Goal: Information Seeking & Learning: Learn about a topic

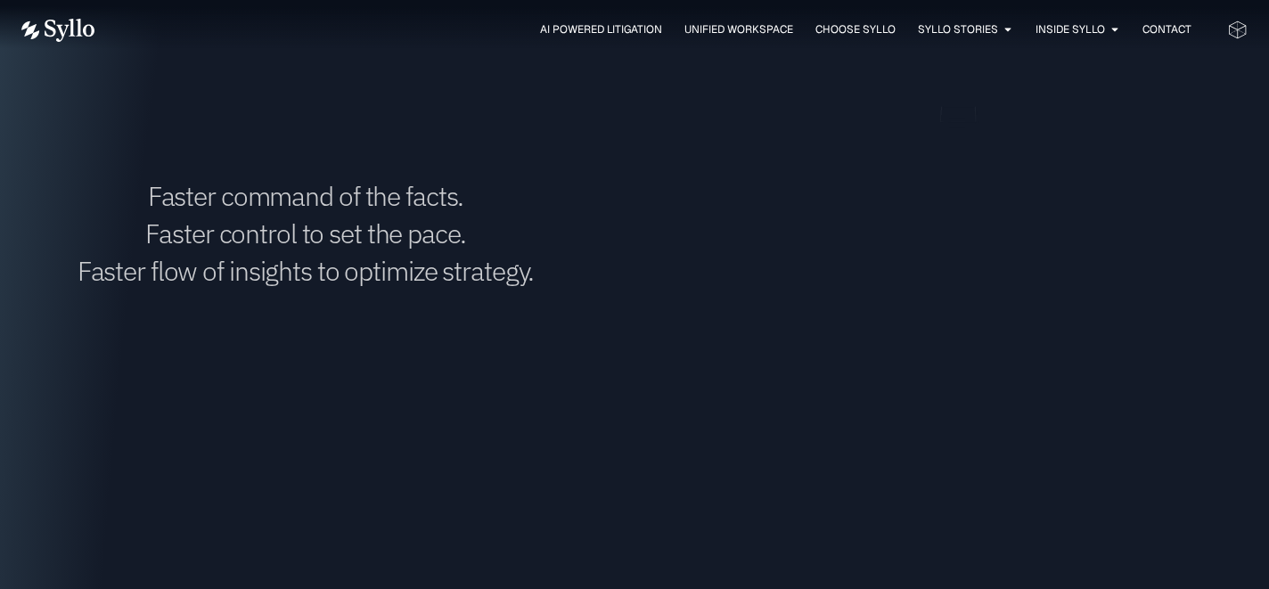
scroll to position [1586, 0]
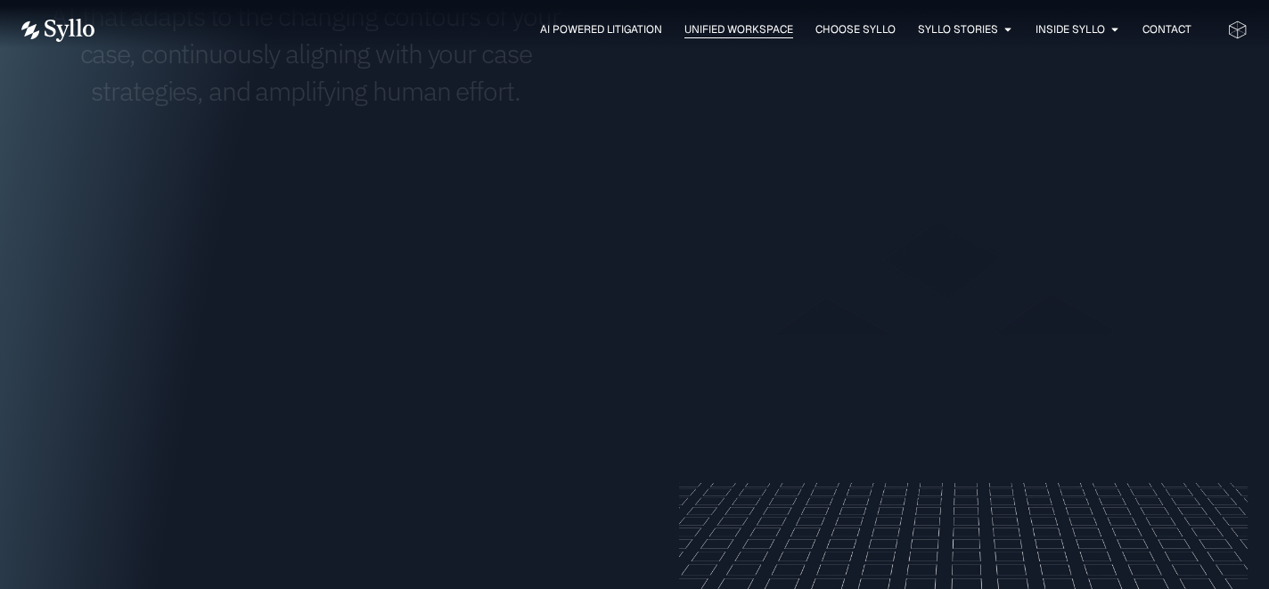
click at [701, 34] on span "Unified Workspace" at bounding box center [738, 29] width 109 height 16
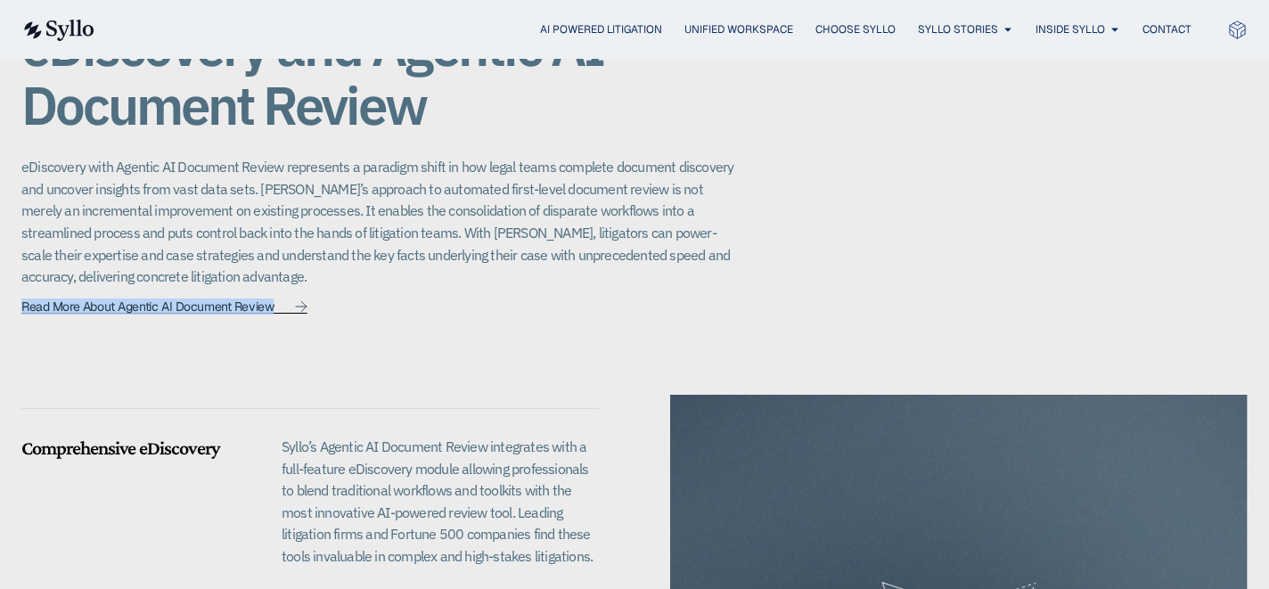
scroll to position [1373, 0]
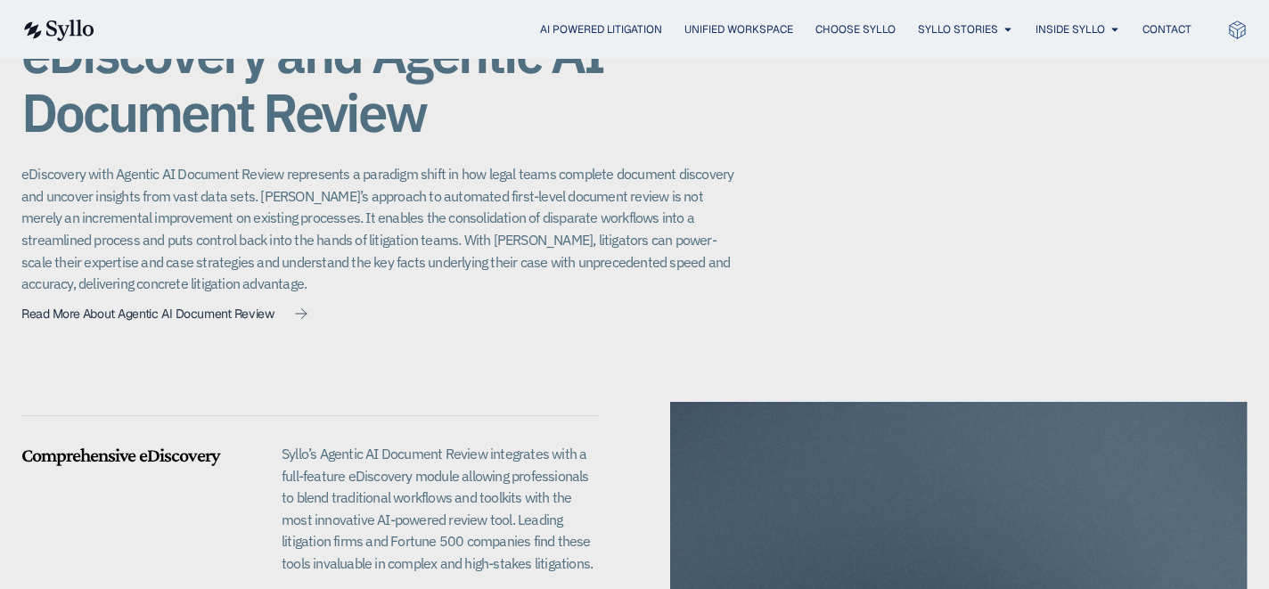
click at [650, 163] on p "eDiscovery with Agentic AI Document Review represents a paradigm shift in how l…" at bounding box center [377, 229] width 713 height 132
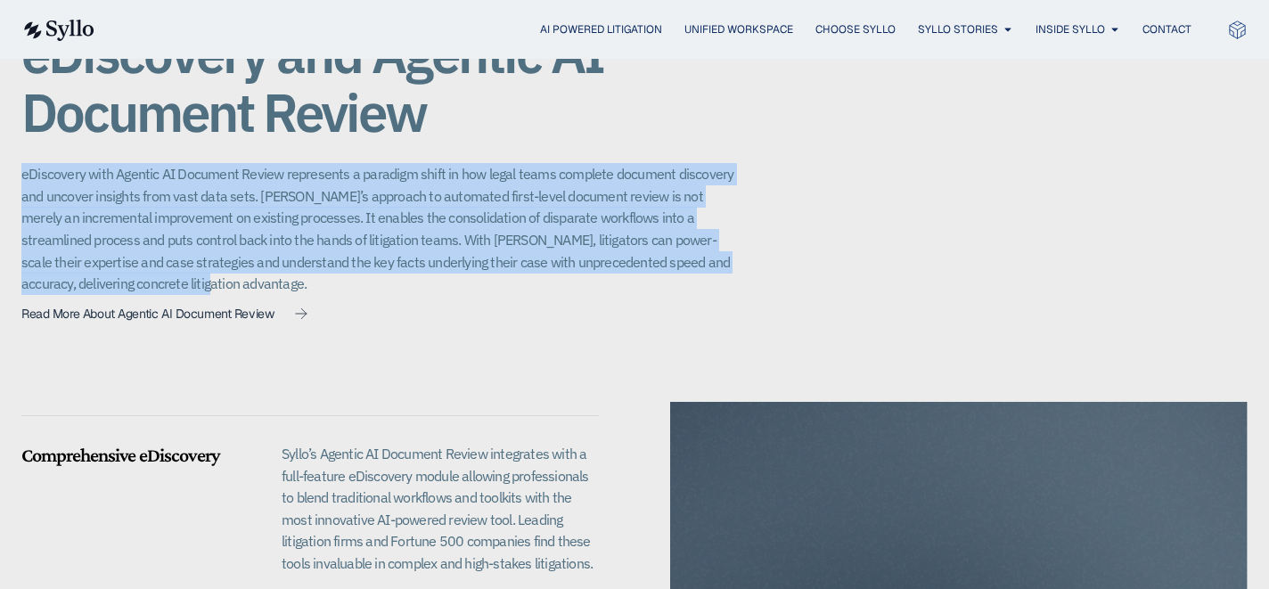
drag, startPoint x: 654, startPoint y: 137, endPoint x: 654, endPoint y: 266, distance: 129.2
click at [654, 266] on div "Unified Workspace eDiscovery and Agentic AI Document Review eDiscovery with Age…" at bounding box center [377, 163] width 713 height 335
click at [654, 266] on p "eDiscovery with Agentic AI Document Review represents a paradigm shift in how l…" at bounding box center [377, 229] width 713 height 132
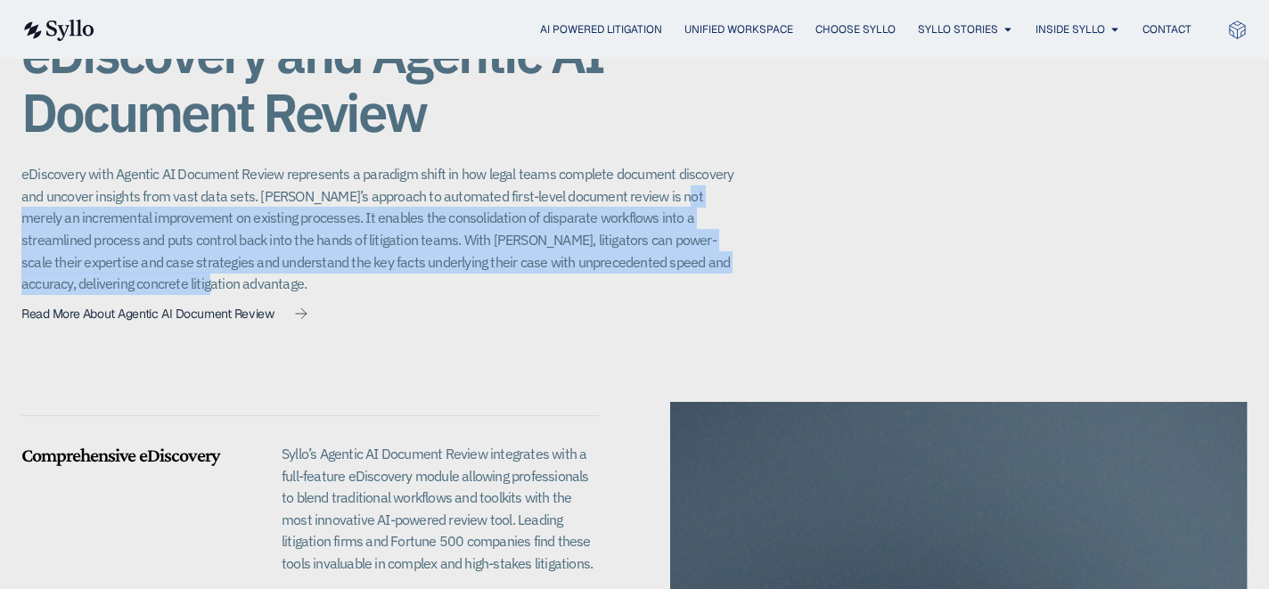
drag, startPoint x: 651, startPoint y: 259, endPoint x: 663, endPoint y: 131, distance: 128.9
click at [662, 136] on div "Unified Workspace eDiscovery and Agentic AI Document Review eDiscovery with Age…" at bounding box center [377, 163] width 713 height 335
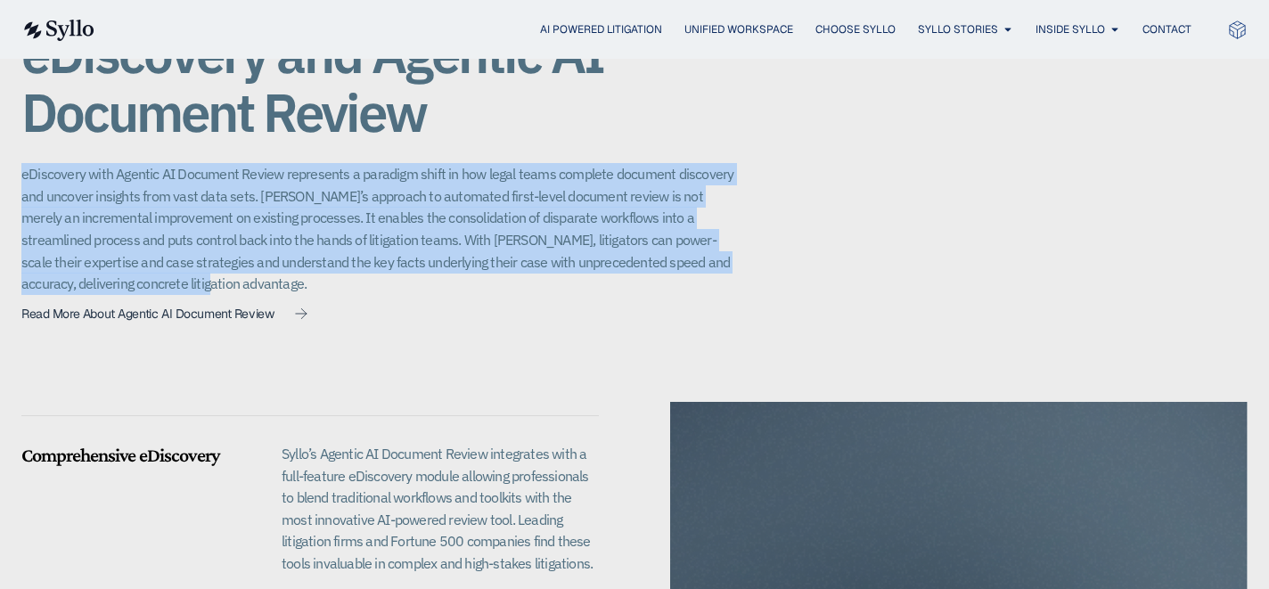
click at [663, 131] on div "Unified Workspace eDiscovery and Agentic AI Document Review eDiscovery with Age…" at bounding box center [377, 163] width 713 height 335
drag, startPoint x: 663, startPoint y: 131, endPoint x: 676, endPoint y: 263, distance: 132.6
click at [676, 263] on div "Unified Workspace eDiscovery and Agentic AI Document Review eDiscovery with Age…" at bounding box center [377, 163] width 713 height 335
click at [676, 263] on p "eDiscovery with Agentic AI Document Review represents a paradigm shift in how l…" at bounding box center [377, 229] width 713 height 132
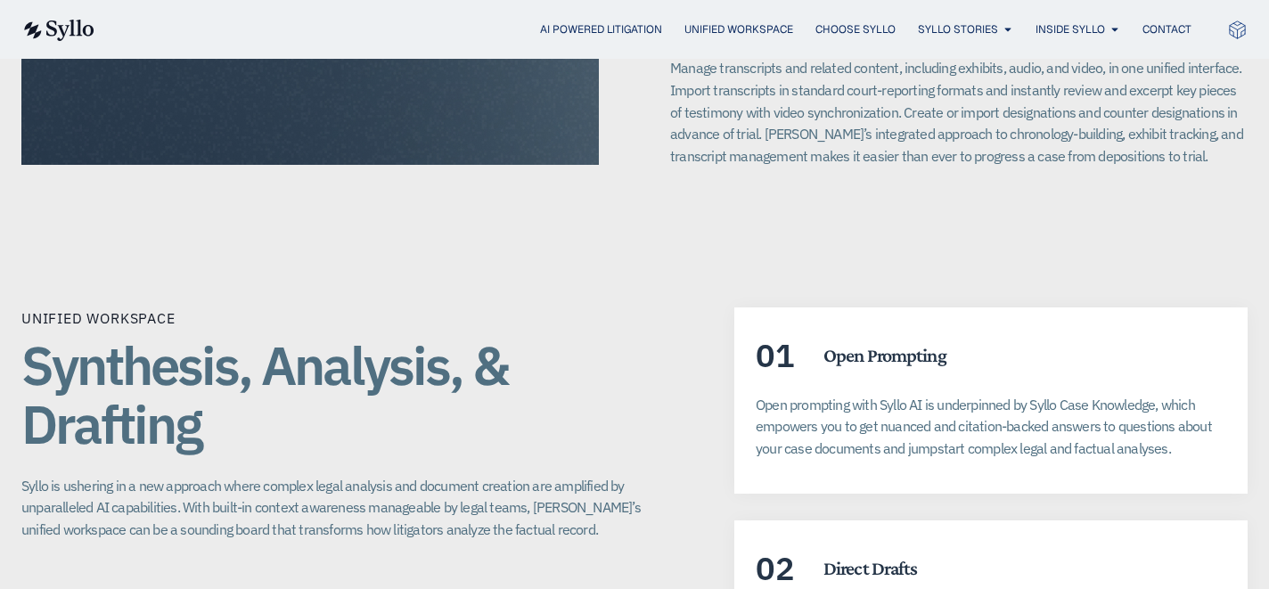
scroll to position [3122, 0]
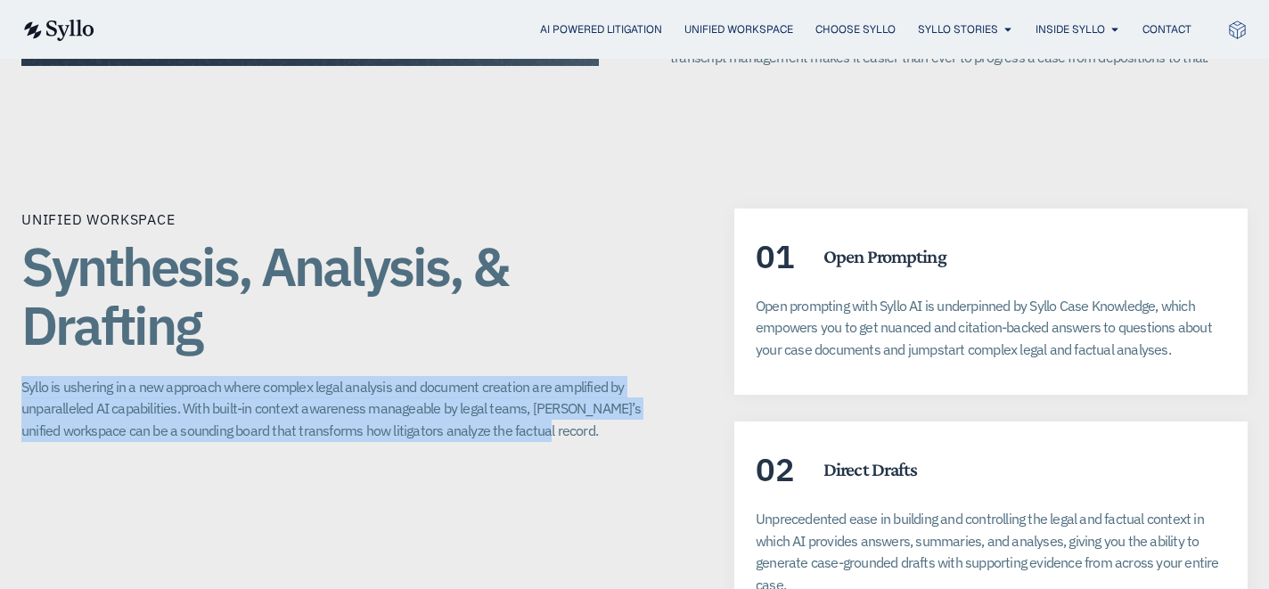
drag, startPoint x: 25, startPoint y: 327, endPoint x: 538, endPoint y: 386, distance: 516.7
click at [538, 386] on div "Unified Workspace Synthesis, Analysis, & Drafting Syllo is ushering in a new ap…" at bounding box center [342, 548] width 642 height 679
click at [538, 386] on p "Syllo is ushering in a new approach where complex legal analysis and document c…" at bounding box center [342, 409] width 642 height 66
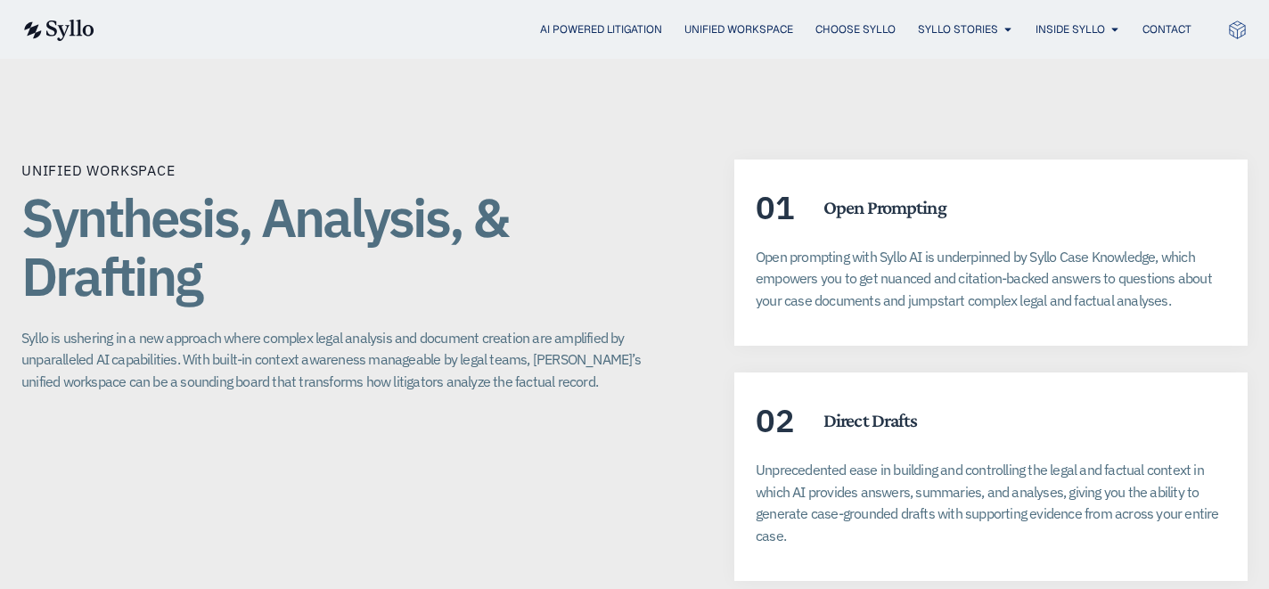
scroll to position [3172, 0]
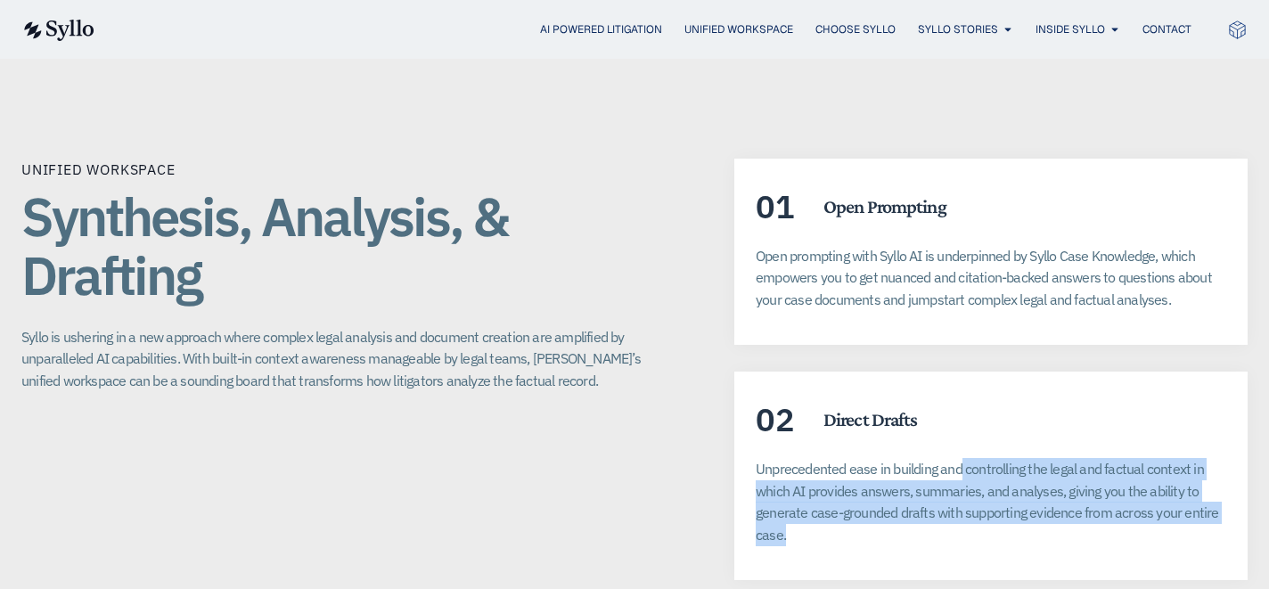
drag, startPoint x: 962, startPoint y: 422, endPoint x: 971, endPoint y: 486, distance: 64.8
click at [971, 486] on p "Unprecedented ease in building and controlling the legal and factual context in…" at bounding box center [991, 502] width 471 height 88
drag, startPoint x: 848, startPoint y: 476, endPoint x: 740, endPoint y: 402, distance: 131.5
click at [740, 402] on div "02 Direct Drafts Unprecedented ease in building and controlling the legal and f…" at bounding box center [990, 476] width 513 height 209
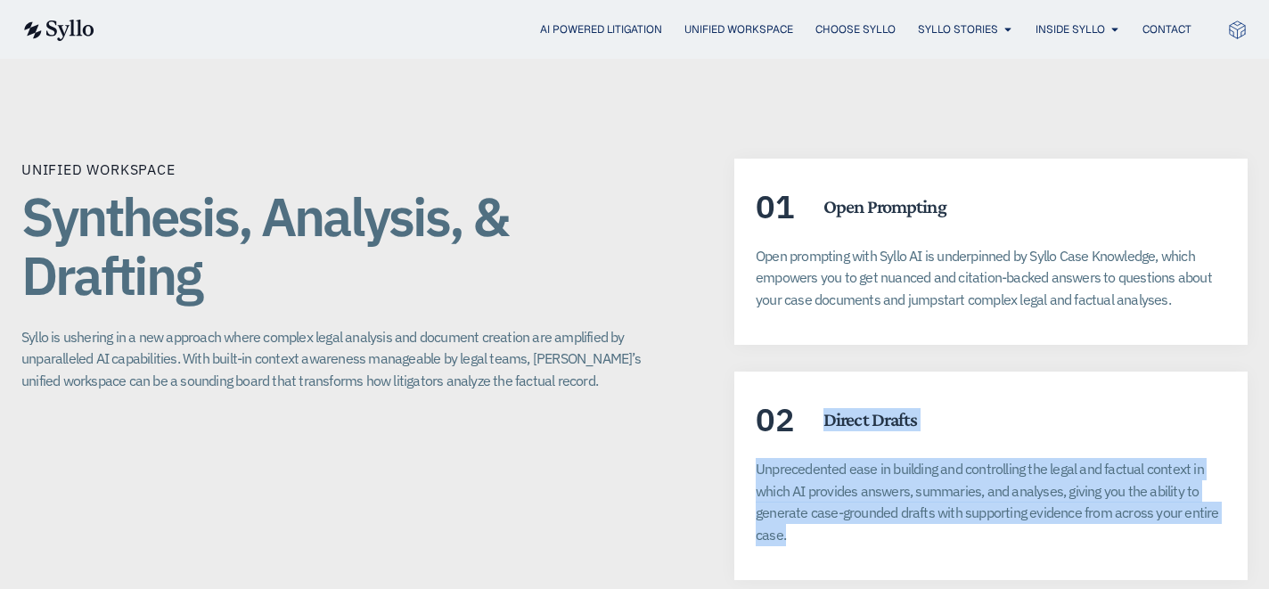
click at [829, 458] on p "Unprecedented ease in building and controlling the legal and factual context in…" at bounding box center [991, 502] width 471 height 88
drag, startPoint x: 766, startPoint y: 423, endPoint x: 983, endPoint y: 492, distance: 227.2
click at [983, 492] on p "Unprecedented ease in building and controlling the legal and factual context in…" at bounding box center [991, 502] width 471 height 88
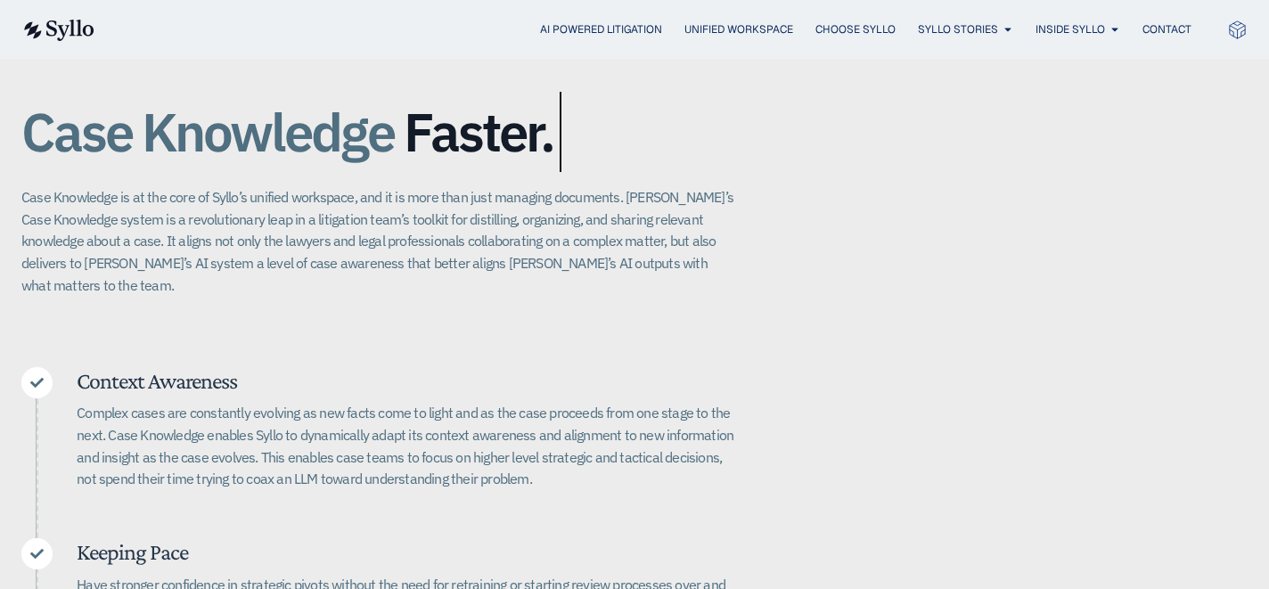
scroll to position [307, 0]
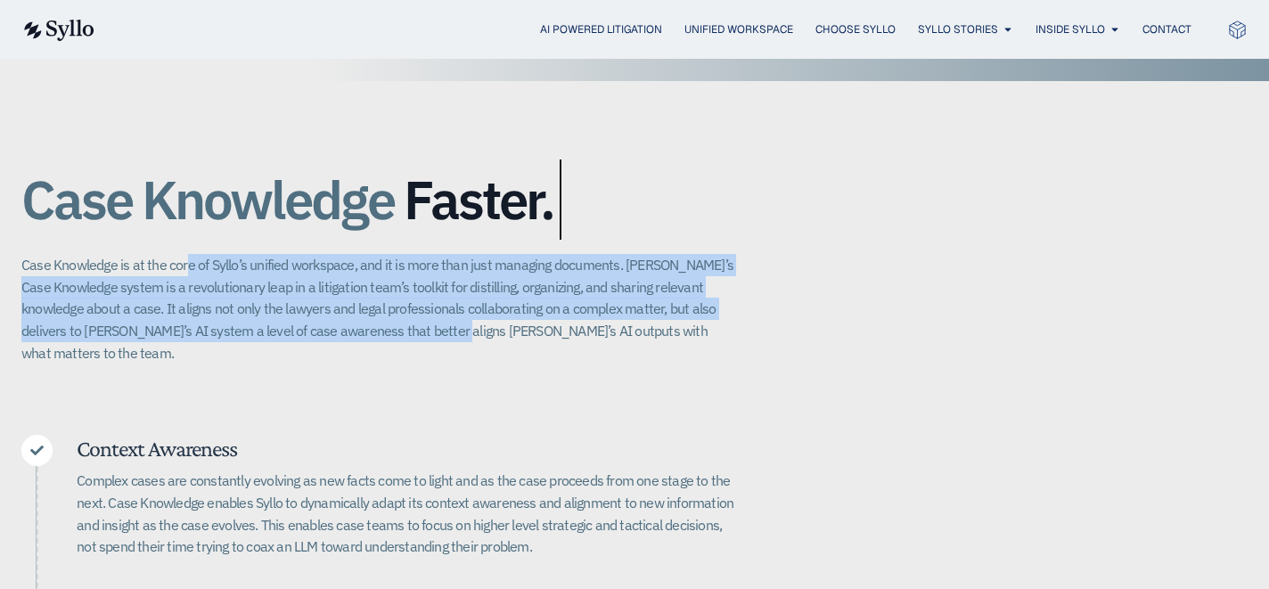
drag, startPoint x: 414, startPoint y: 335, endPoint x: 186, endPoint y: 268, distance: 236.9
click at [186, 269] on p "Case Knowledge is at the core of Syllo’s unified workspace, and it is more than…" at bounding box center [377, 309] width 713 height 110
click at [186, 268] on p "Case Knowledge is at the core of Syllo’s unified workspace, and it is more than…" at bounding box center [377, 309] width 713 height 110
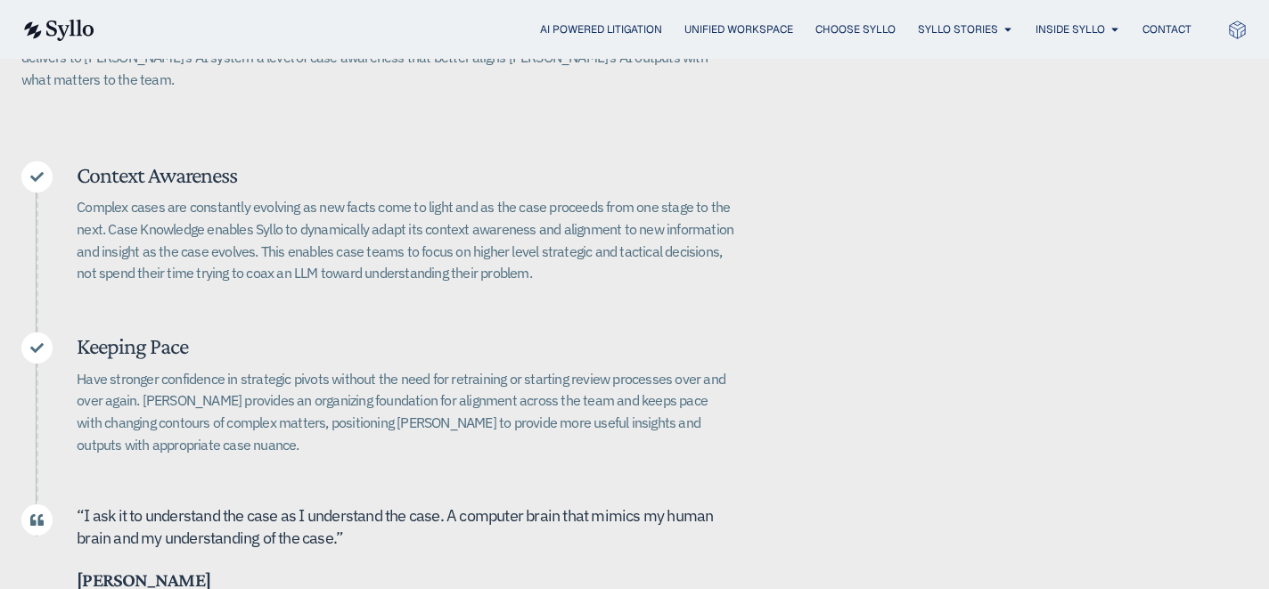
scroll to position [652, 0]
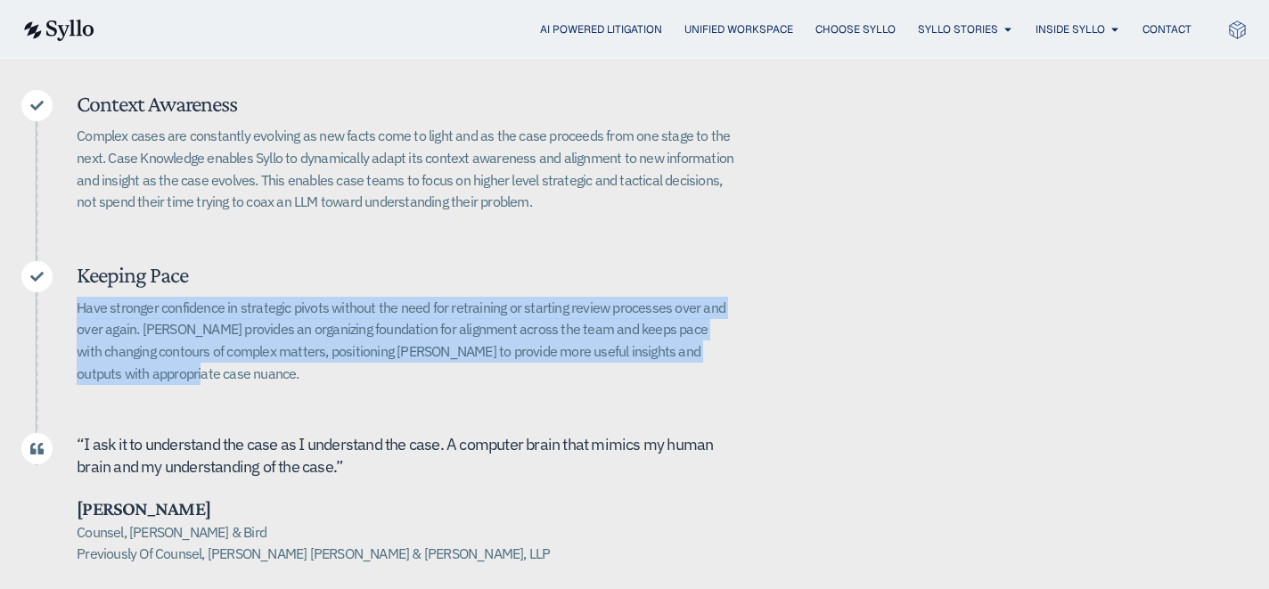
drag, startPoint x: 307, startPoint y: 274, endPoint x: 613, endPoint y: 348, distance: 314.5
click at [613, 348] on p "Have stronger confidence in strategic pivots without the need for retraining or…" at bounding box center [406, 341] width 658 height 88
drag, startPoint x: 613, startPoint y: 348, endPoint x: 626, endPoint y: 244, distance: 104.1
click at [626, 261] on div "Keeping Pace Have stronger confidence in strategic pivots without the need for …" at bounding box center [406, 328] width 658 height 135
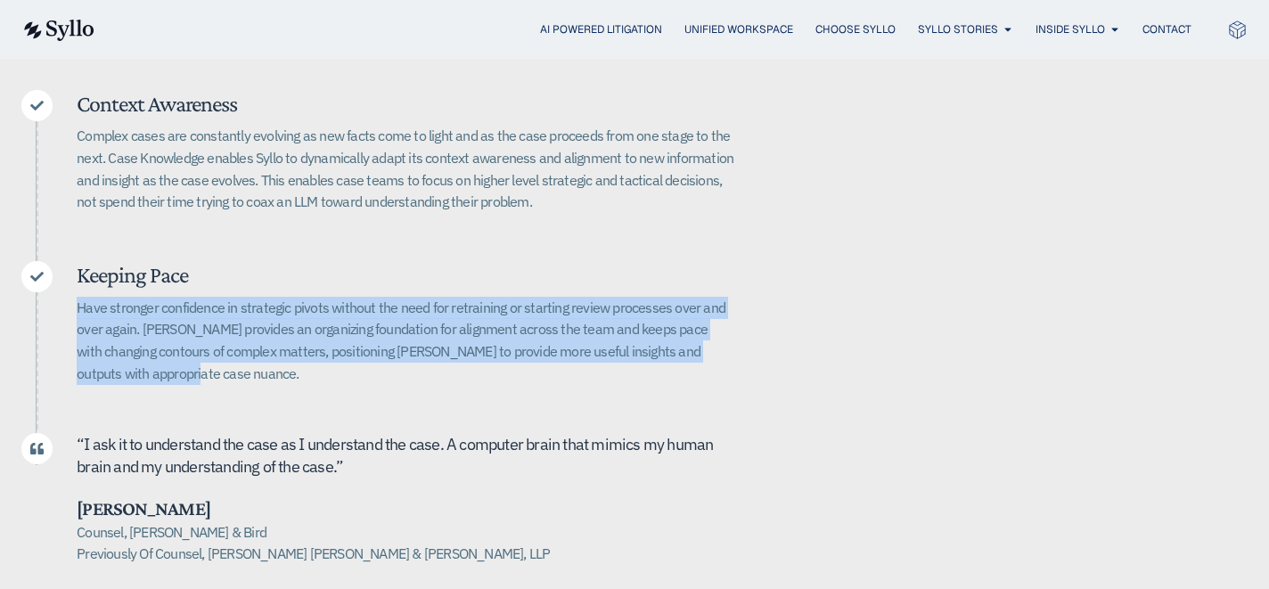
click at [626, 261] on h5 "Keeping Pace" at bounding box center [406, 275] width 658 height 28
drag, startPoint x: 626, startPoint y: 244, endPoint x: 627, endPoint y: 344, distance: 99.8
click at [627, 344] on div "Keeping Pace Have stronger confidence in strategic pivots without the need for …" at bounding box center [406, 328] width 658 height 135
click at [627, 344] on p "Have stronger confidence in strategic pivots without the need for retraining or…" at bounding box center [406, 341] width 658 height 88
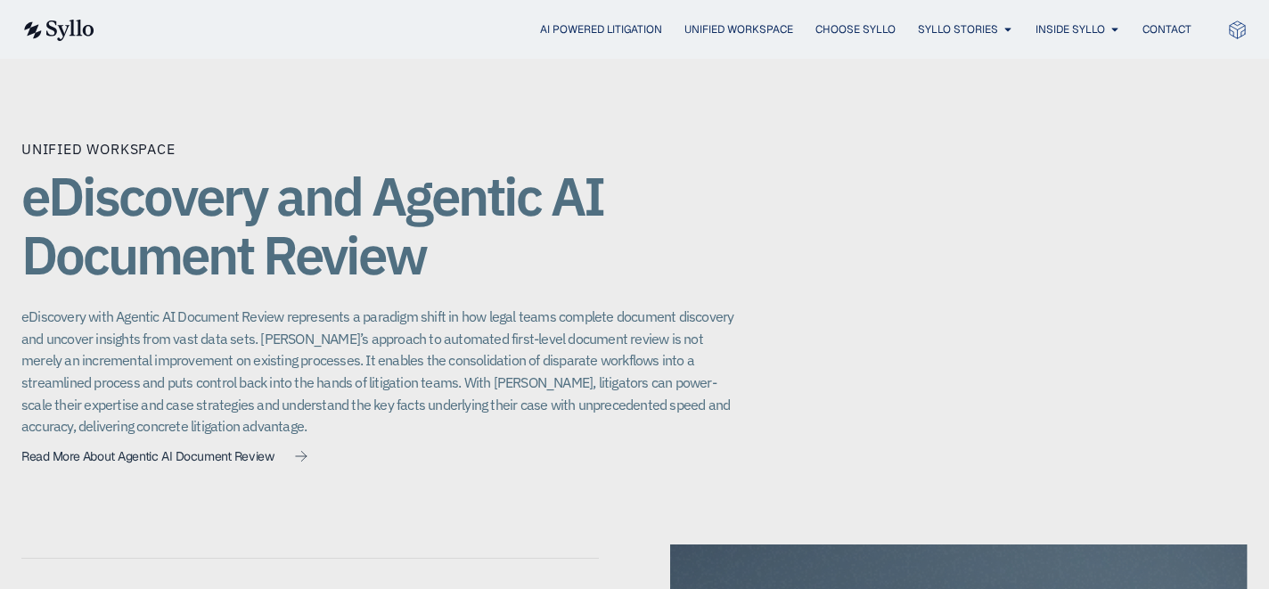
scroll to position [1249, 0]
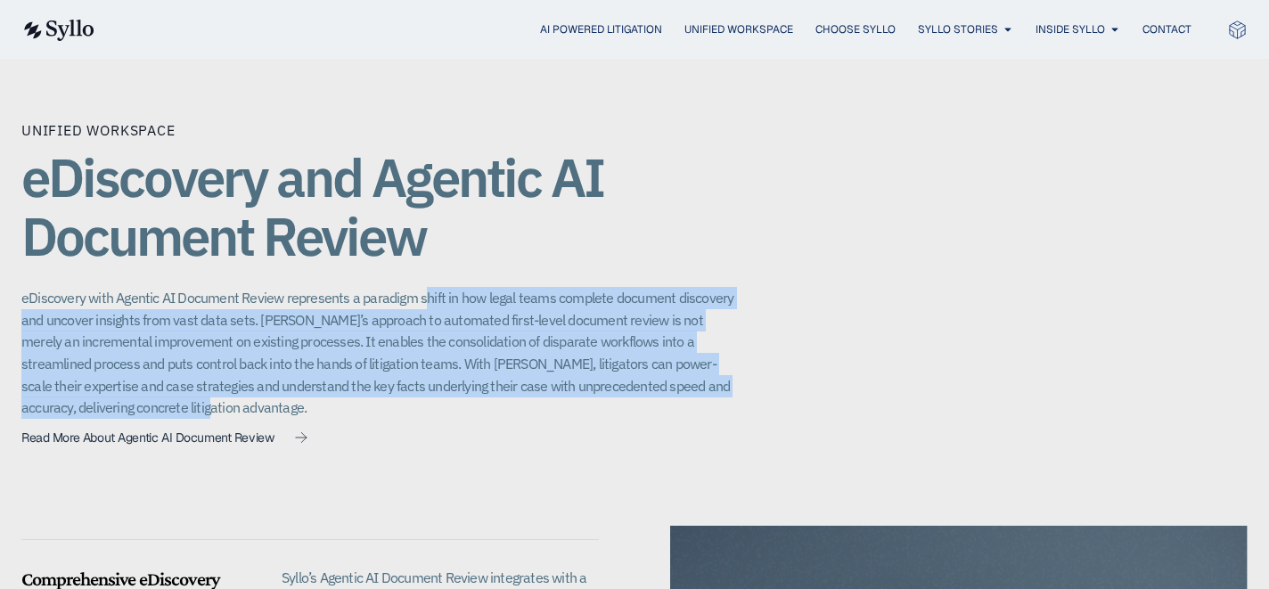
drag, startPoint x: 420, startPoint y: 272, endPoint x: 421, endPoint y: 394, distance: 122.1
click at [421, 394] on p "eDiscovery with Agentic AI Document Review represents a paradigm shift in how l…" at bounding box center [377, 353] width 713 height 132
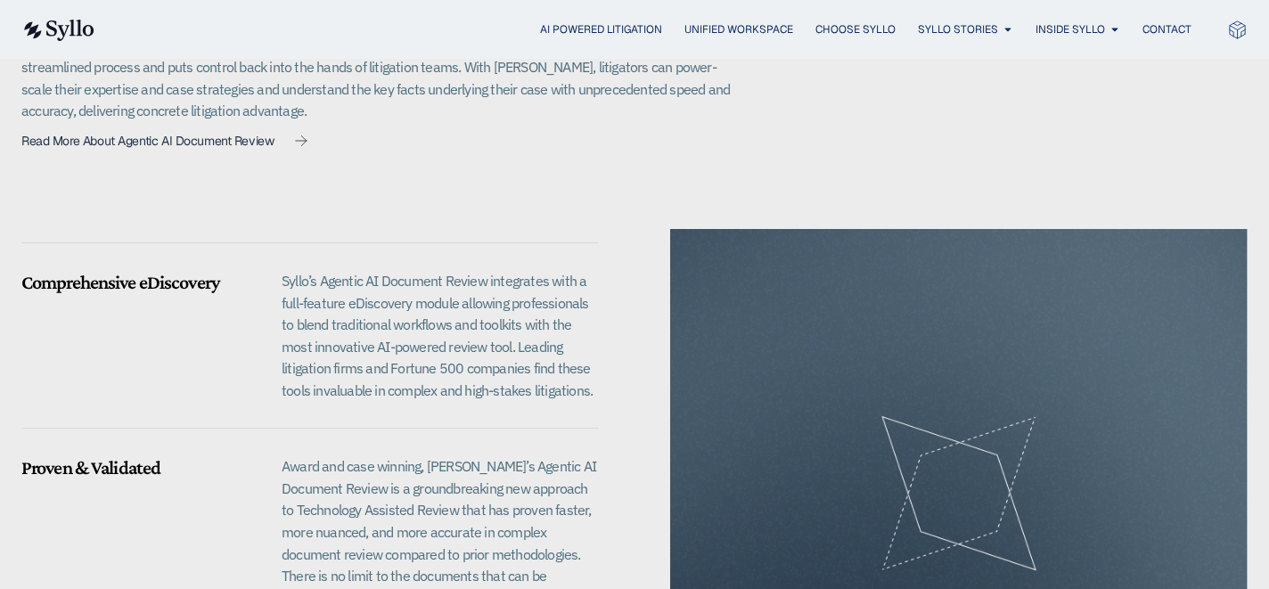
scroll to position [1549, 0]
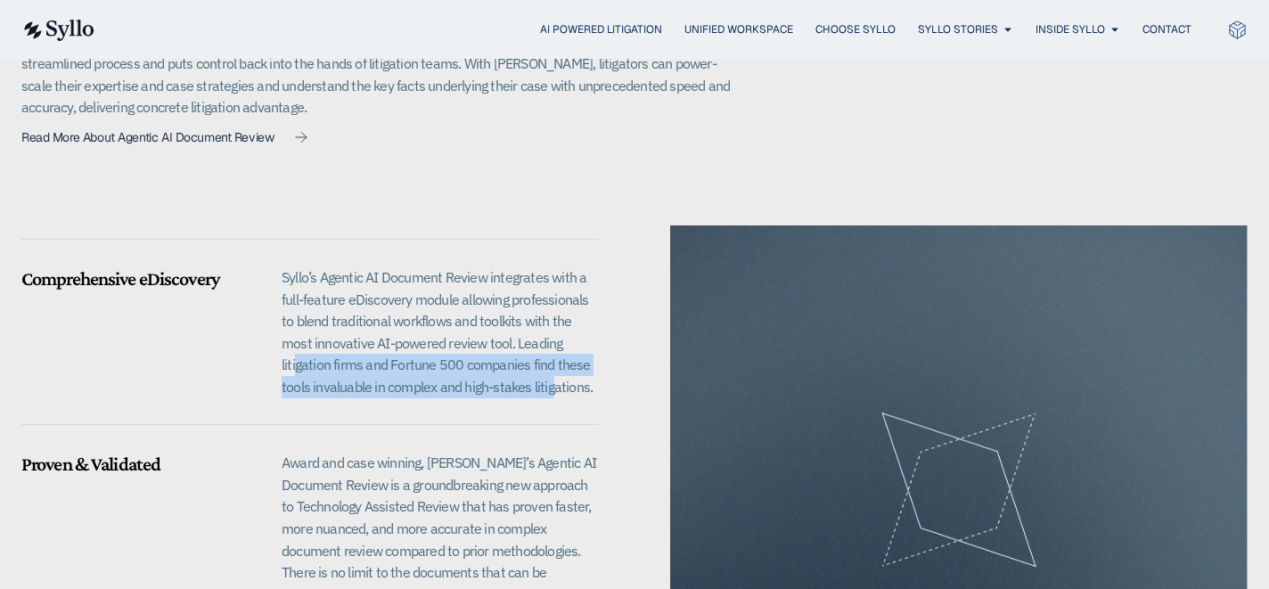
drag, startPoint x: 297, startPoint y: 338, endPoint x: 549, endPoint y: 374, distance: 254.9
click at [549, 374] on p "Syllo’s Agentic AI Document Review integrates with a full-feature eDiscovery mo…" at bounding box center [440, 332] width 317 height 132
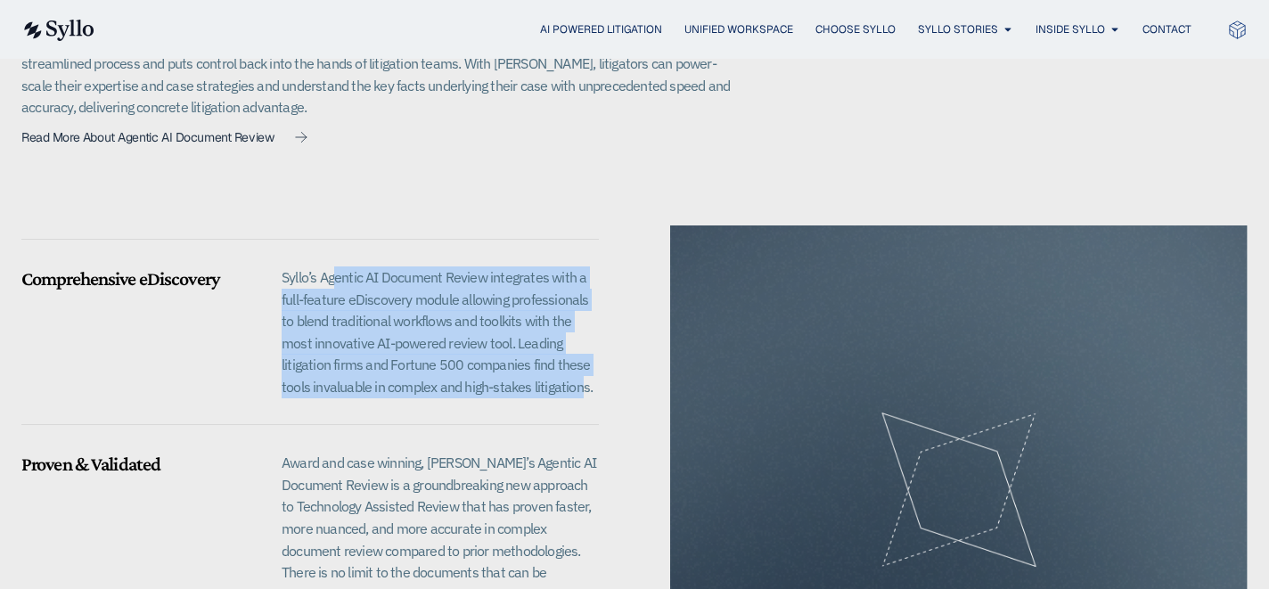
drag, startPoint x: 583, startPoint y: 368, endPoint x: 333, endPoint y: 246, distance: 277.8
click at [333, 266] on p "Syllo’s Agentic AI Document Review integrates with a full-feature eDiscovery mo…" at bounding box center [440, 332] width 317 height 132
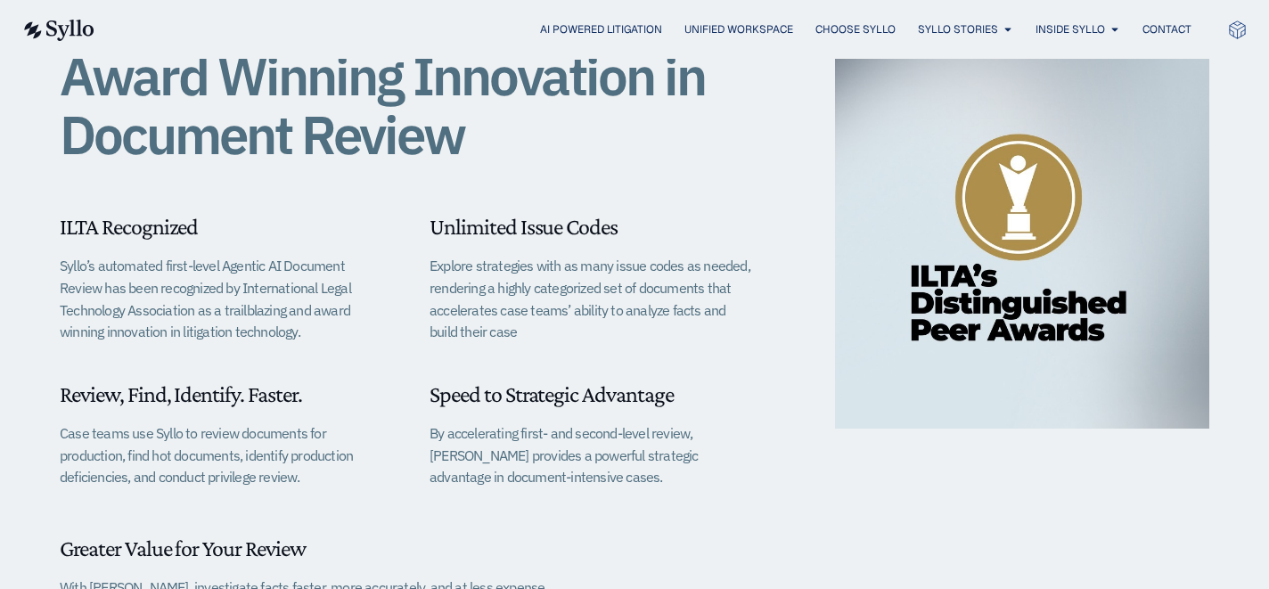
scroll to position [535, 0]
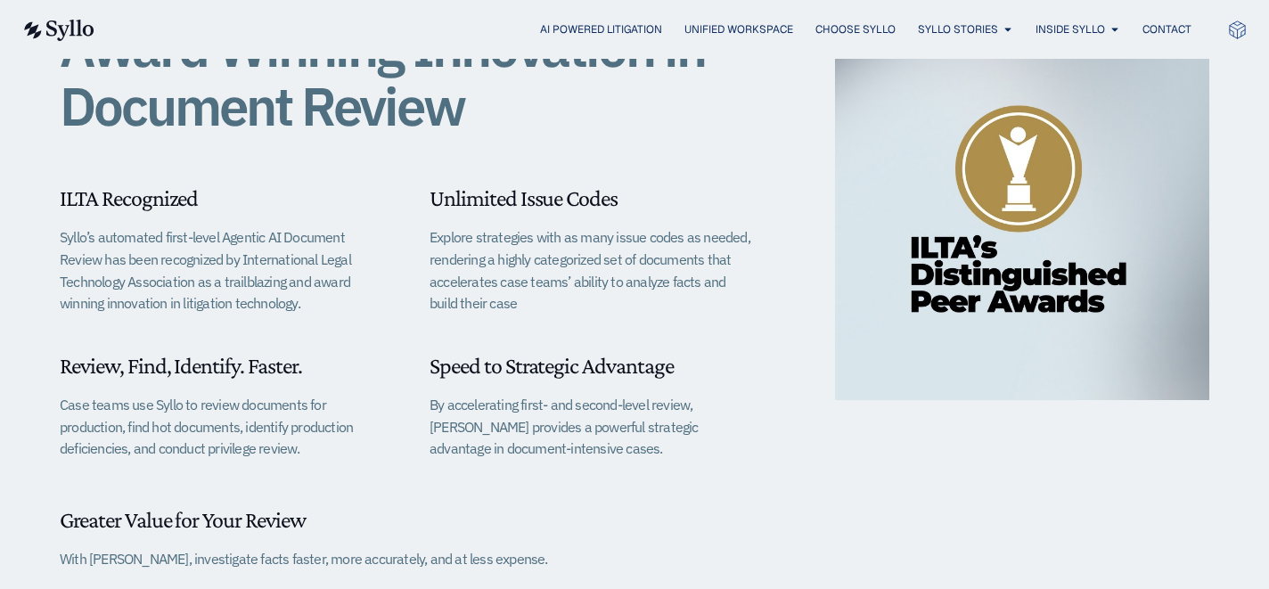
drag, startPoint x: 44, startPoint y: 401, endPoint x: 366, endPoint y: 462, distance: 328.3
click at [366, 462] on div "Award Winning Innovation in Document Review ILTA Recognized Syllo’s automated f…" at bounding box center [634, 339] width 1269 height 840
click at [366, 462] on div "Review, Find, Identify. Faster. Case teams use Syllo to review documents for pr…" at bounding box center [222, 413] width 325 height 137
drag, startPoint x: 289, startPoint y: 451, endPoint x: 59, endPoint y: 396, distance: 236.5
click at [59, 396] on div "Award Winning Innovation in Document Review ILTA Recognized Syllo’s automated f…" at bounding box center [634, 339] width 1269 height 840
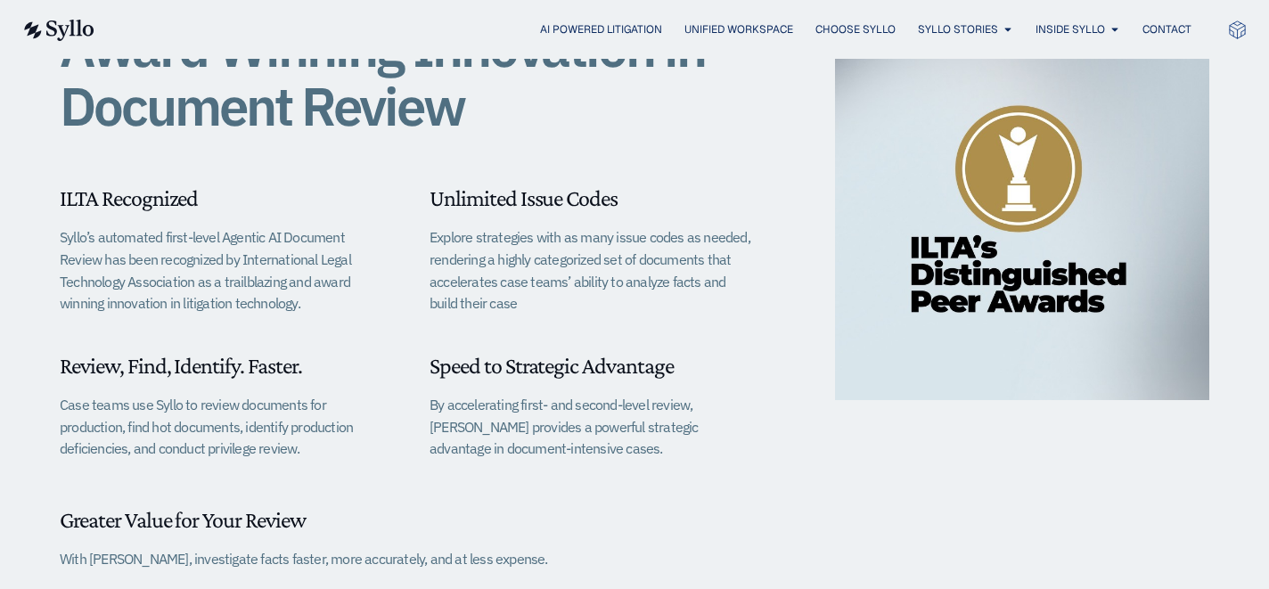
click at [59, 396] on div "Award Winning Innovation in Document Review ILTA Recognized Syllo’s automated f…" at bounding box center [634, 339] width 1269 height 840
drag, startPoint x: 54, startPoint y: 397, endPoint x: 349, endPoint y: 463, distance: 302.3
click at [349, 462] on div "Award Winning Innovation in Document Review ILTA Recognized Syllo’s automated f…" at bounding box center [634, 339] width 1269 height 840
click at [349, 463] on div "Review, Find, Identify. Faster. Case teams use Syllo to review documents for pr…" at bounding box center [222, 413] width 325 height 137
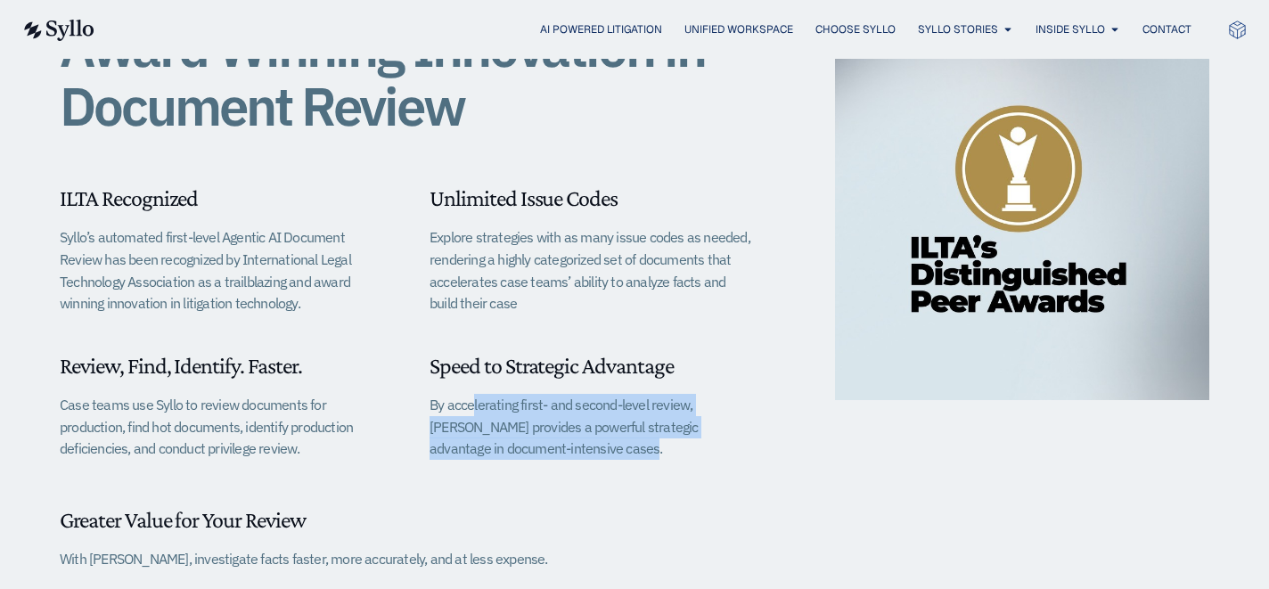
drag, startPoint x: 429, startPoint y: 396, endPoint x: 693, endPoint y: 453, distance: 270.8
click at [693, 453] on div "ILTA Recognized Syllo’s automated first-level Agentic AI Document Review has be…" at bounding box center [407, 318] width 695 height 317
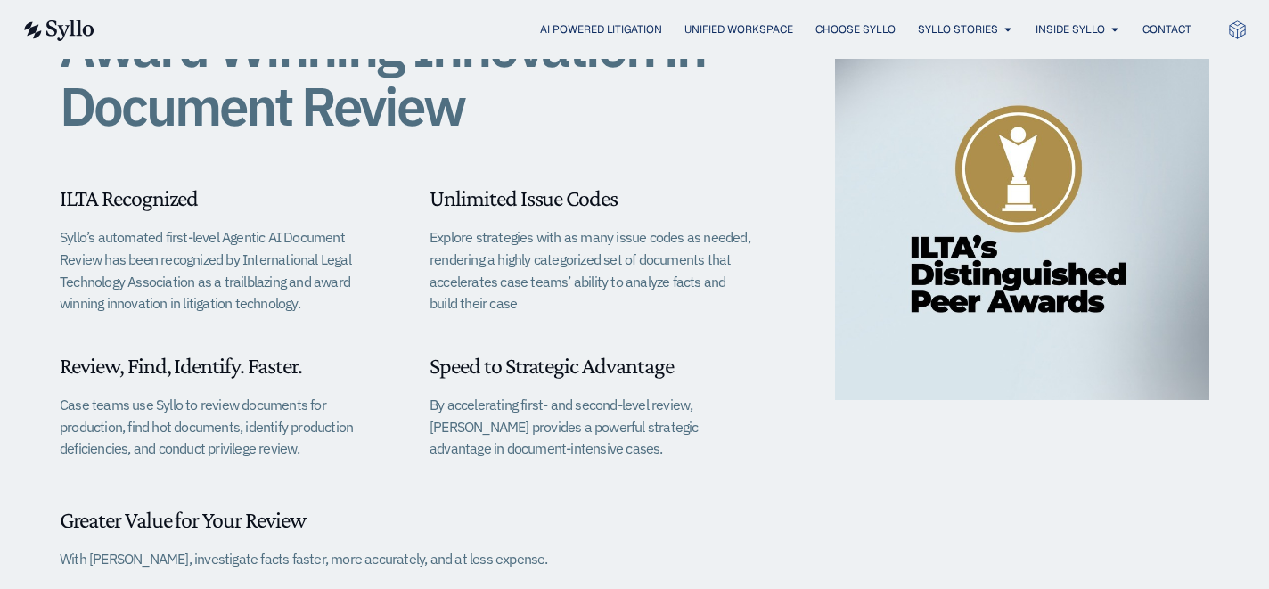
click at [693, 453] on p "By accelerating first- and second-level review, Syllo provides a powerful strat…" at bounding box center [592, 427] width 325 height 66
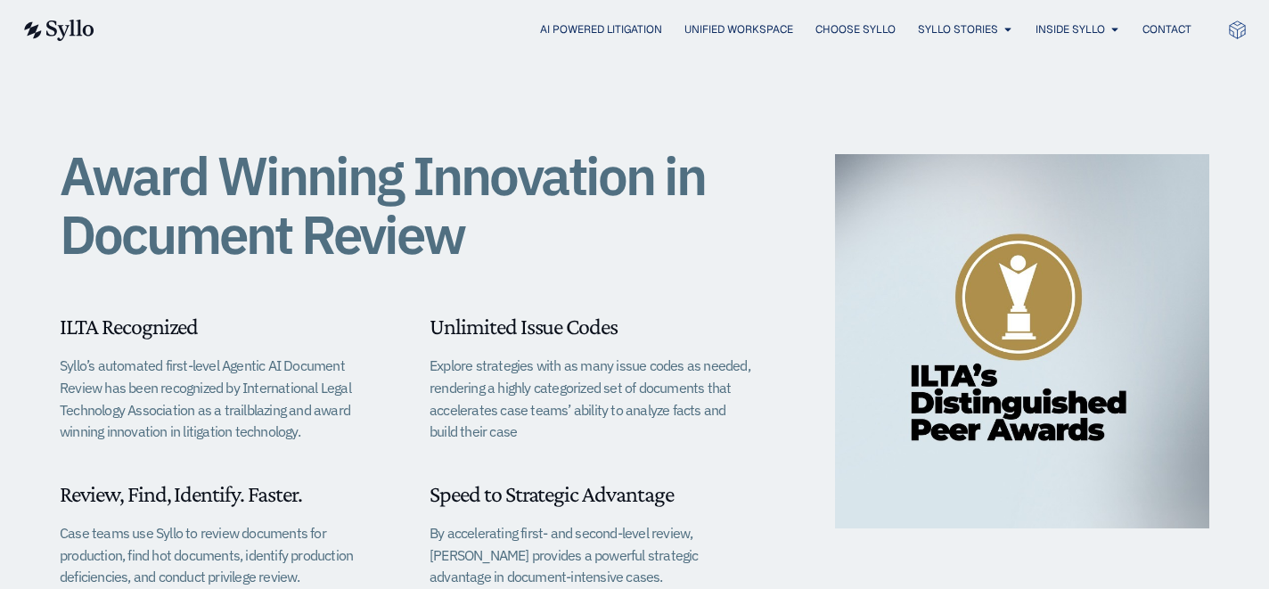
scroll to position [532, 0]
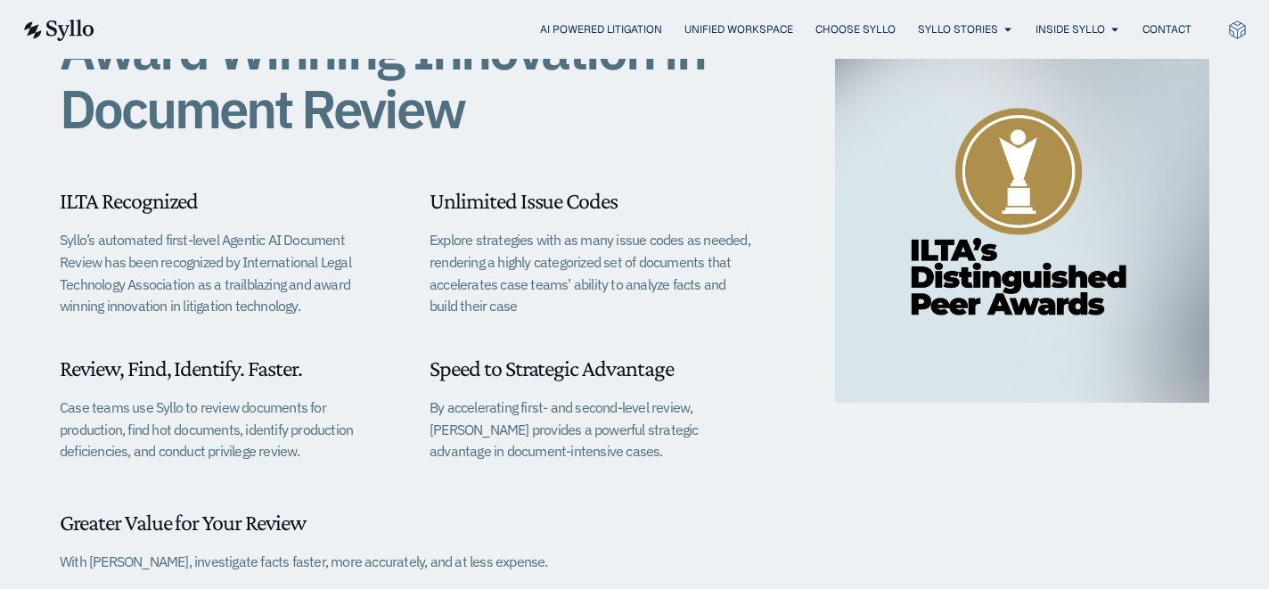
drag, startPoint x: 157, startPoint y: 409, endPoint x: 352, endPoint y: 447, distance: 198.9
click at [352, 447] on p "Case teams use Syllo to review documents for production, find hot documents, id…" at bounding box center [222, 430] width 325 height 66
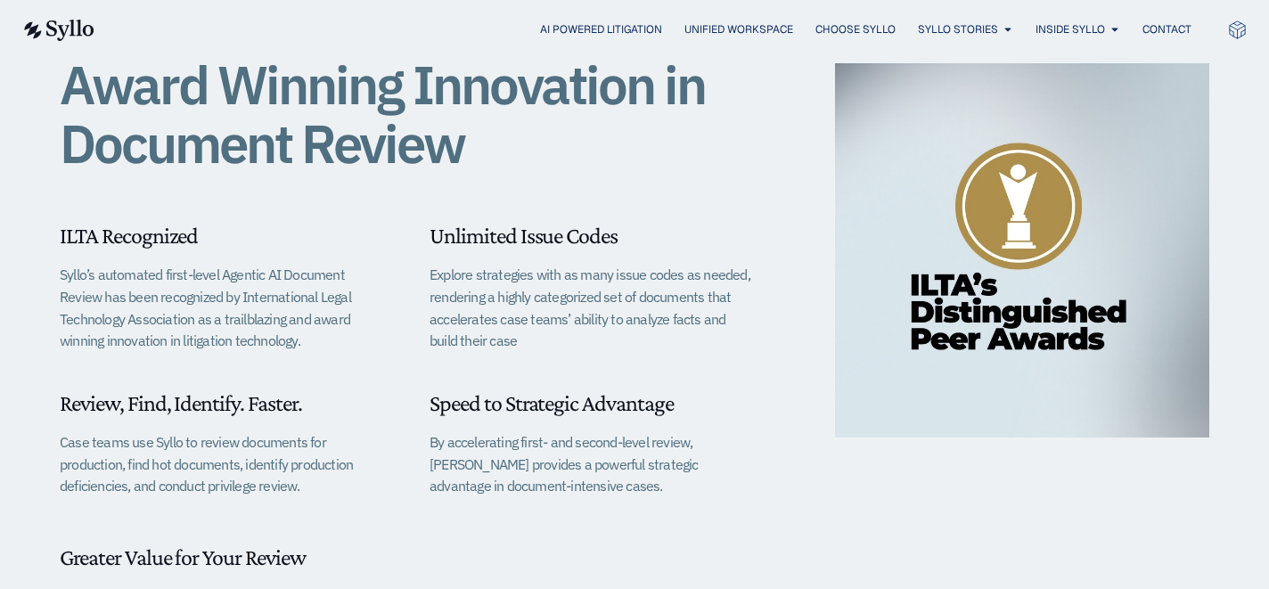
scroll to position [495, 0]
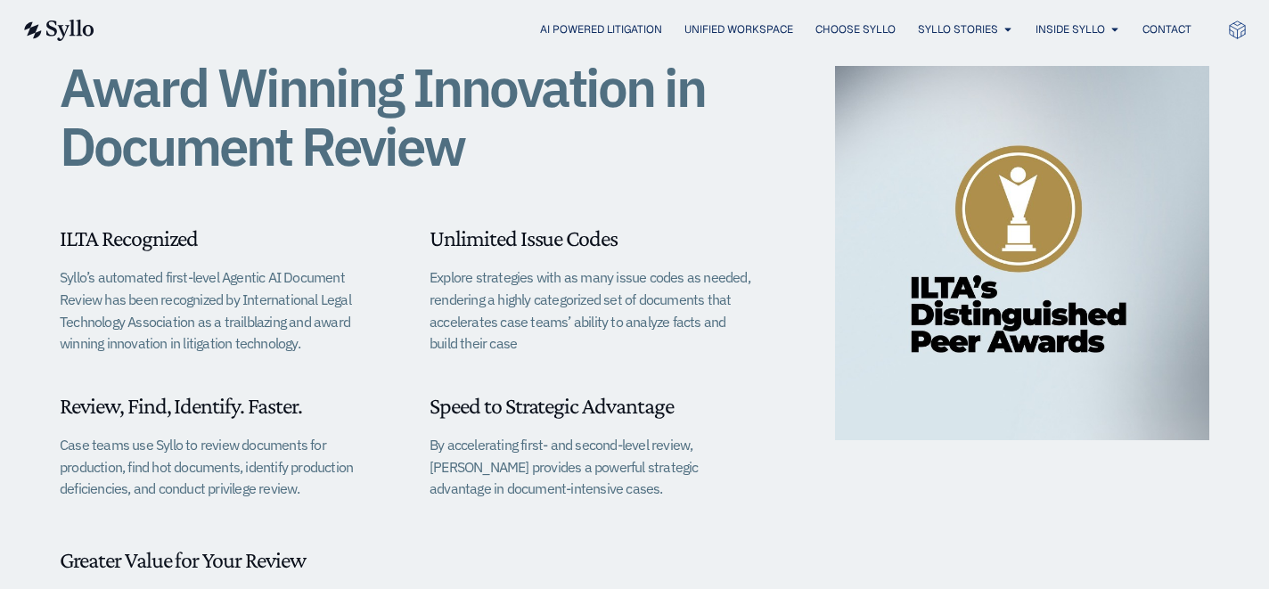
click at [135, 442] on p "Case teams use Syllo to review documents for production, find hot documents, id…" at bounding box center [222, 467] width 325 height 66
drag, startPoint x: 61, startPoint y: 445, endPoint x: 368, endPoint y: 480, distance: 309.5
click at [368, 480] on p "Case teams use Syllo to review documents for production, find hot documents, id…" at bounding box center [222, 467] width 325 height 66
copy p "Case teams use Syllo to review documents for production, find hot documents, id…"
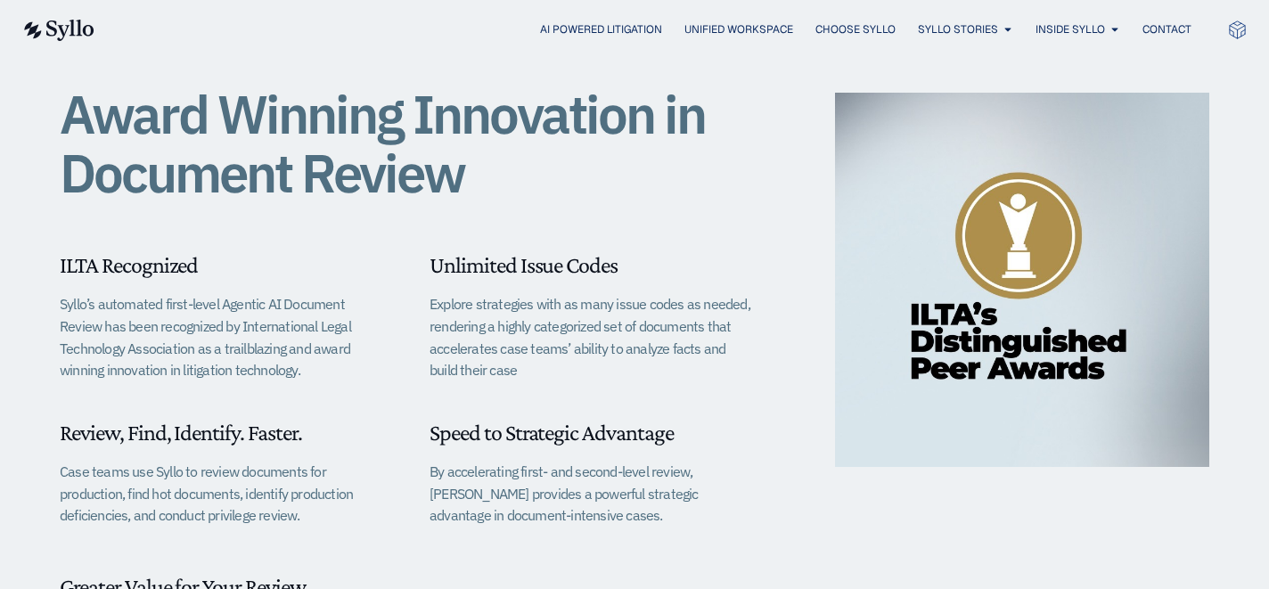
scroll to position [208, 0]
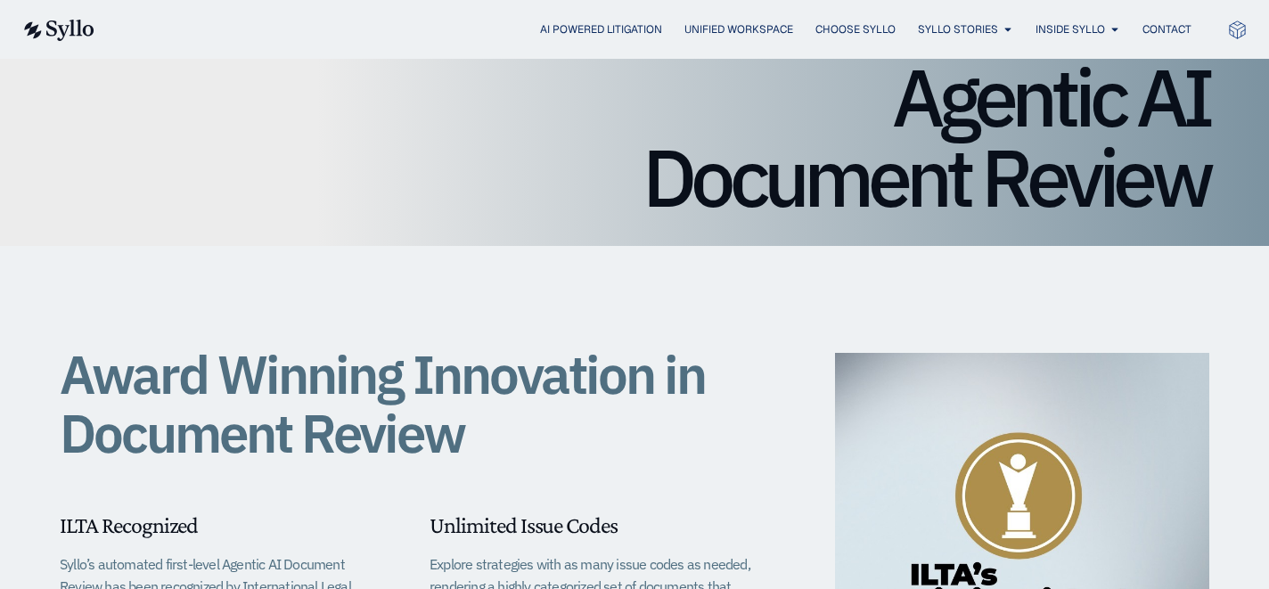
click at [70, 25] on img at bounding box center [57, 30] width 73 height 21
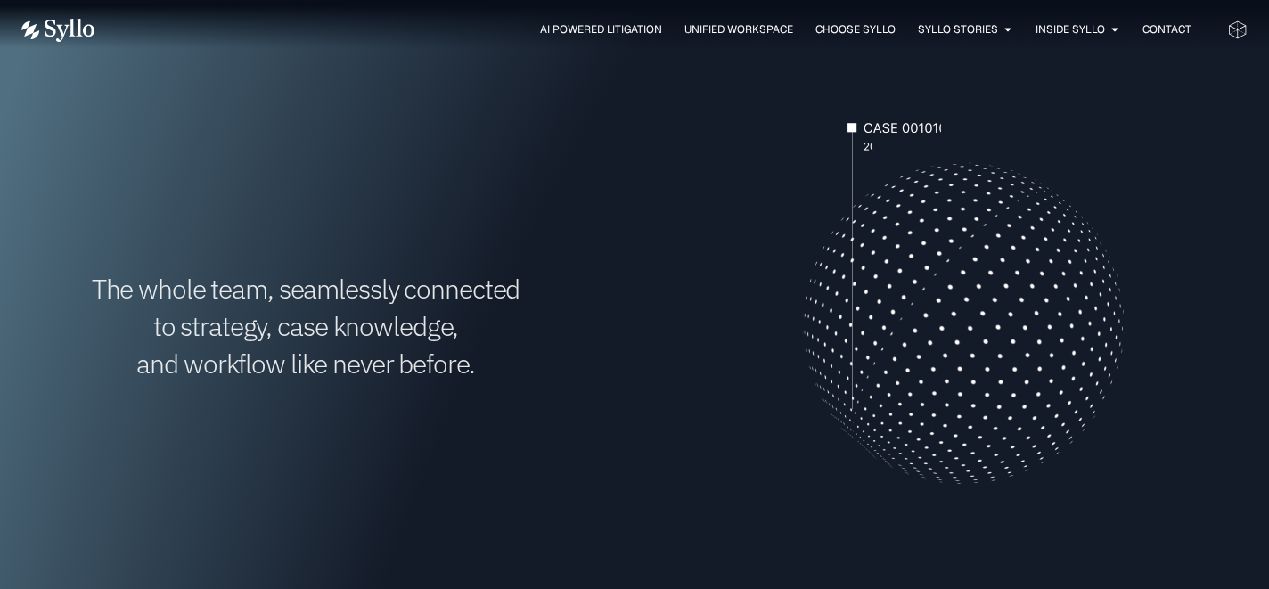
scroll to position [635, 0]
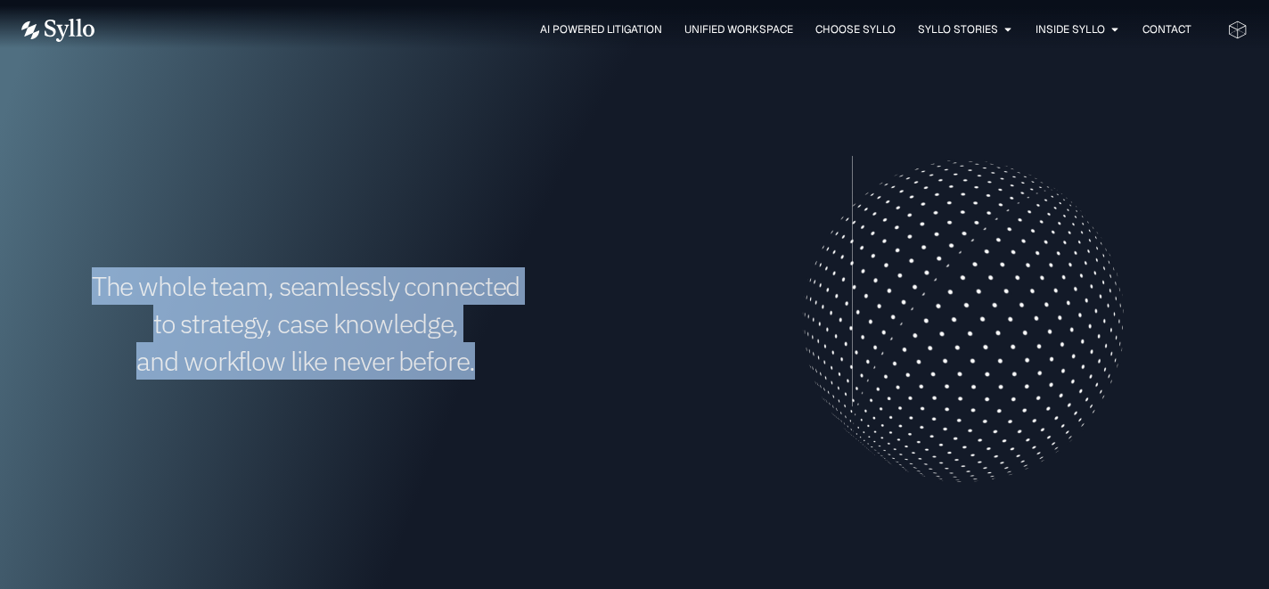
drag, startPoint x: 467, startPoint y: 380, endPoint x: 73, endPoint y: 283, distance: 405.5
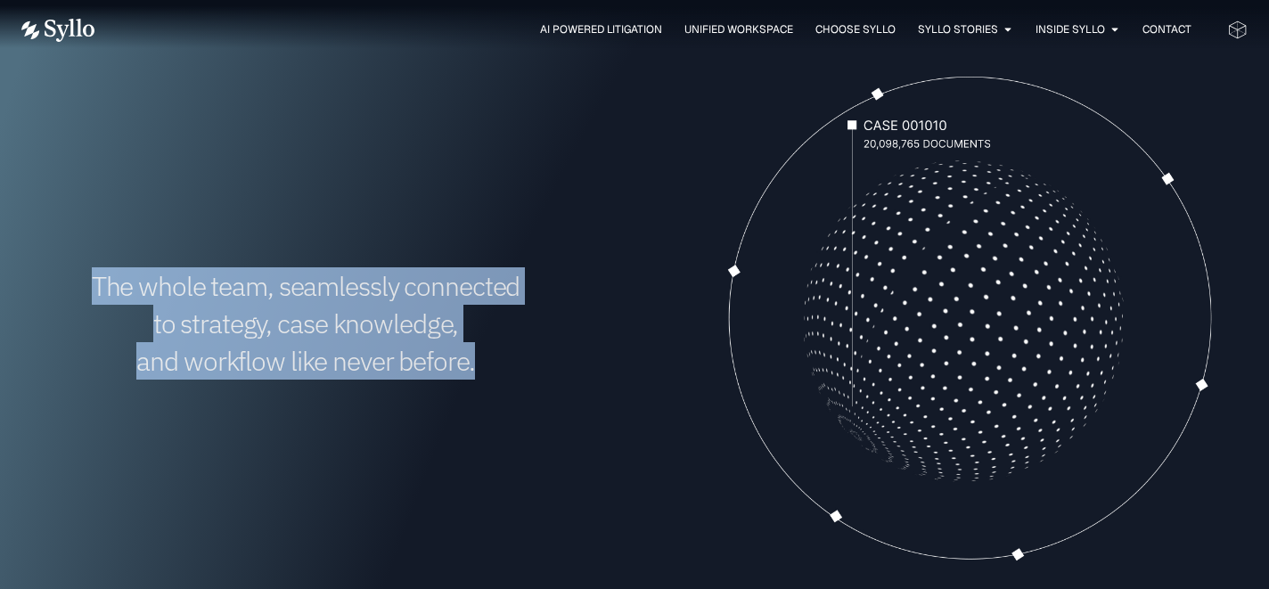
click at [73, 283] on div "The whole team, seamlessly connected to strategy, case knowledge, and workflow …" at bounding box center [305, 324] width 569 height 574
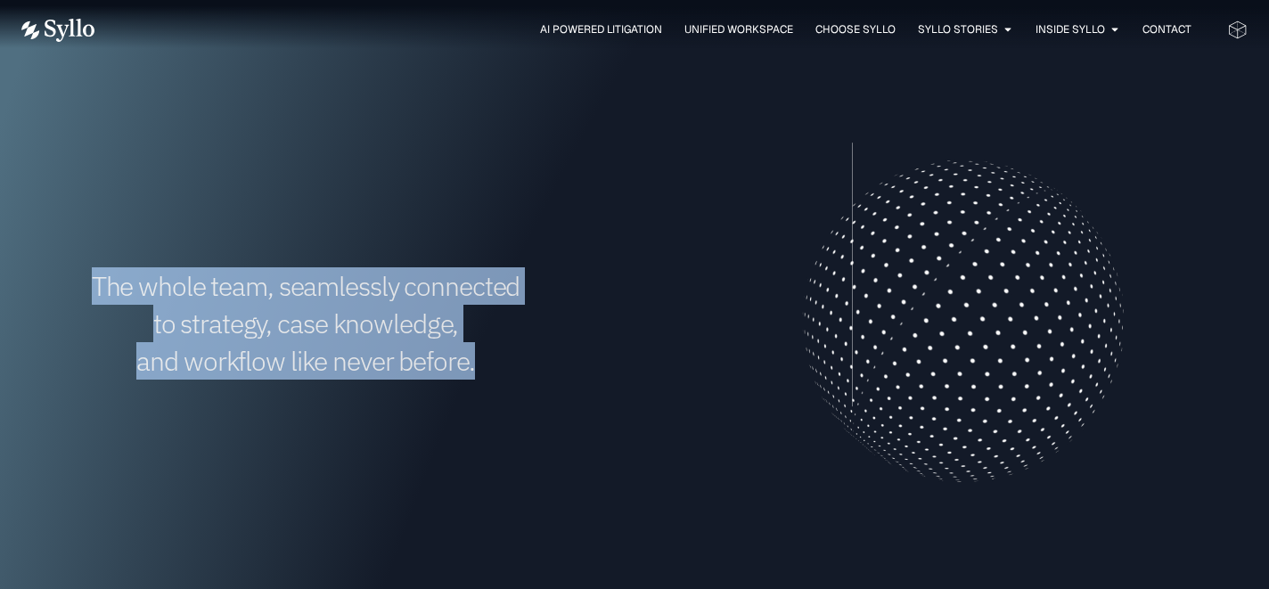
click at [78, 283] on h1 "The whole team, seamlessly connected to strategy, case knowledge, and workflow …" at bounding box center [305, 323] width 569 height 112
drag, startPoint x: 94, startPoint y: 278, endPoint x: 695, endPoint y: 400, distance: 613.0
click at [711, 406] on div "The whole team, seamlessly connected to strategy, case knowledge, and workflow …" at bounding box center [634, 324] width 1226 height 574
click at [693, 399] on video "Your browser doesn't support HTML5 video." at bounding box center [963, 321] width 569 height 569
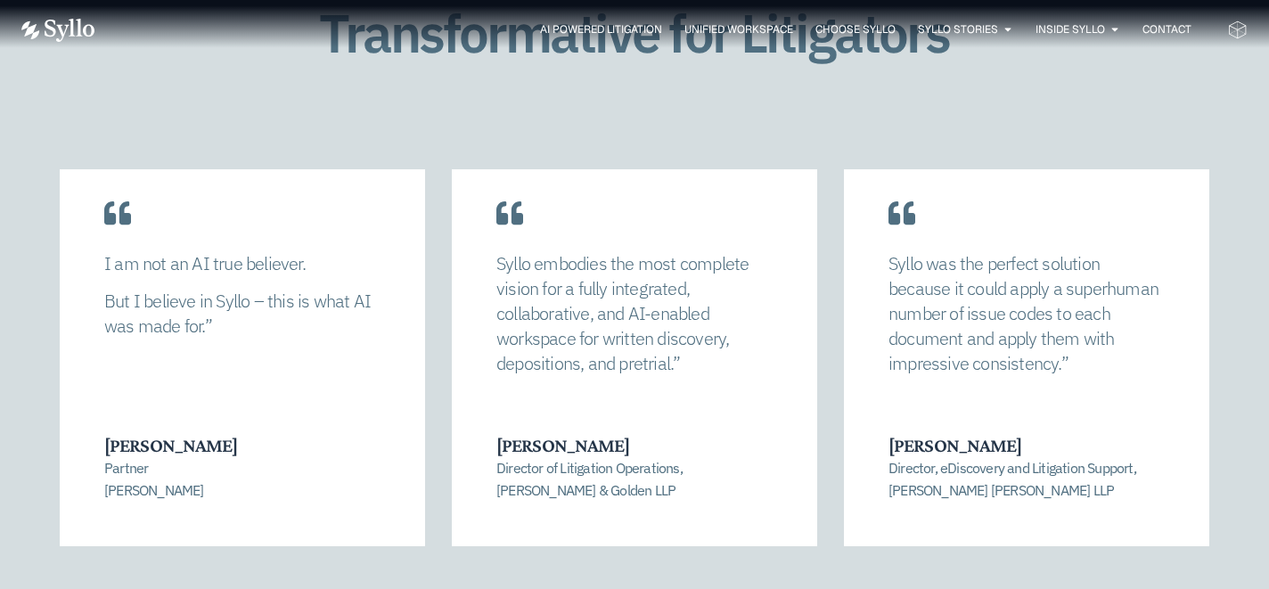
scroll to position [3650, 0]
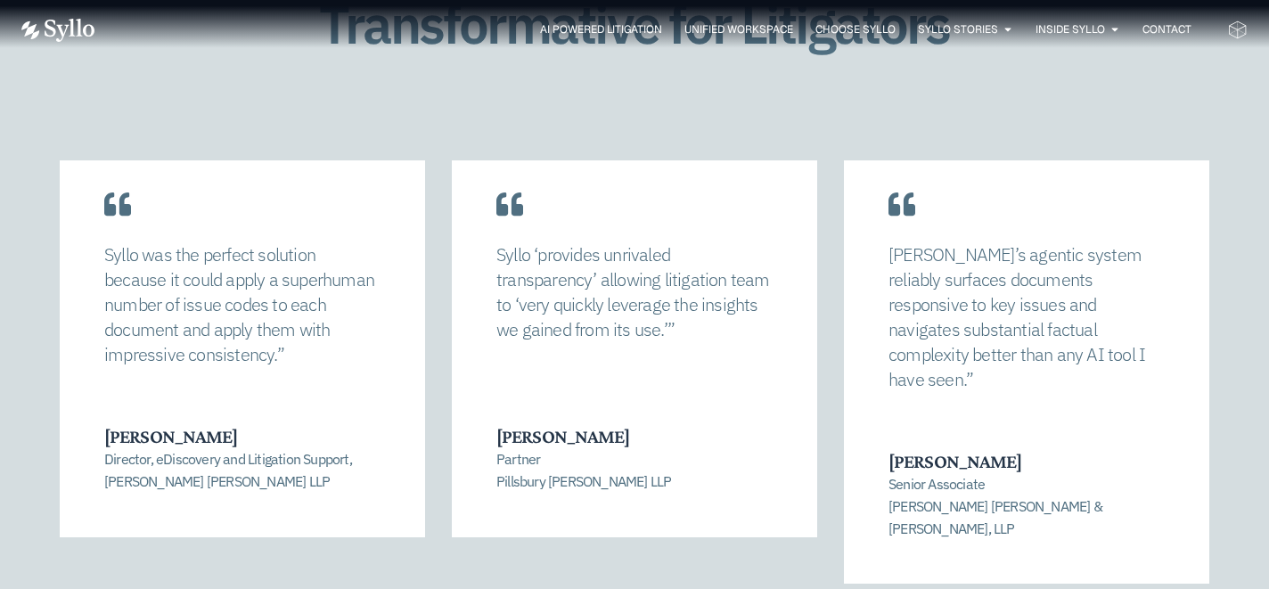
click at [1229, 416] on div "[PERSON_NAME] allowed us to completely recalibrate our strategy and find a mana…" at bounding box center [634, 397] width 1226 height 474
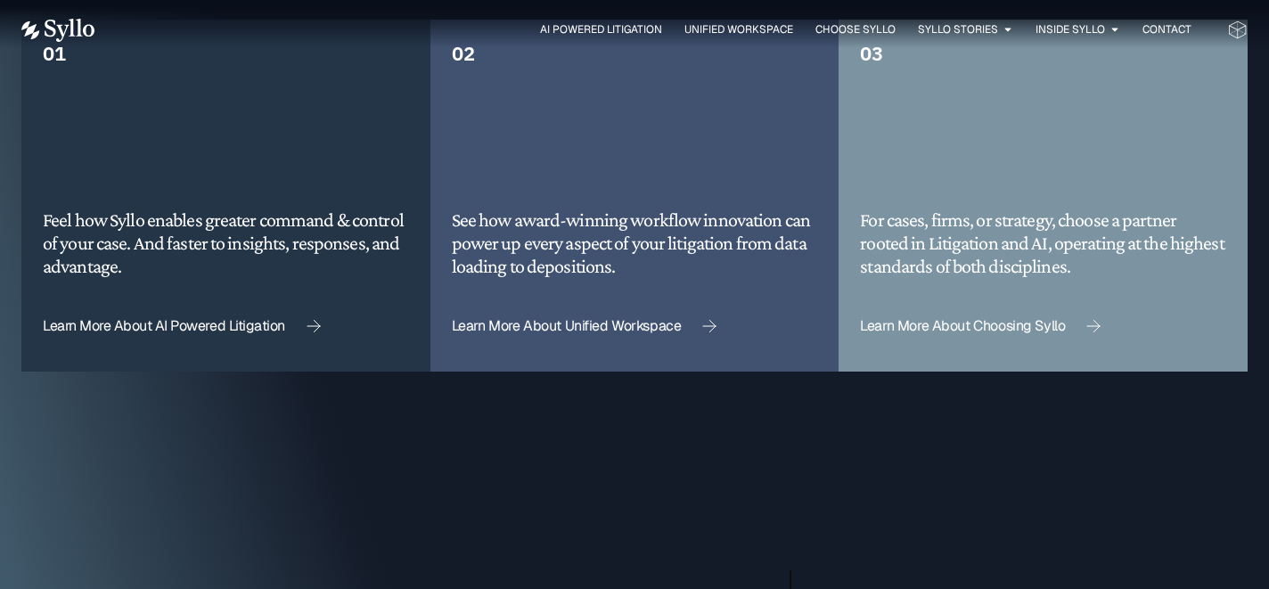
scroll to position [4537, 0]
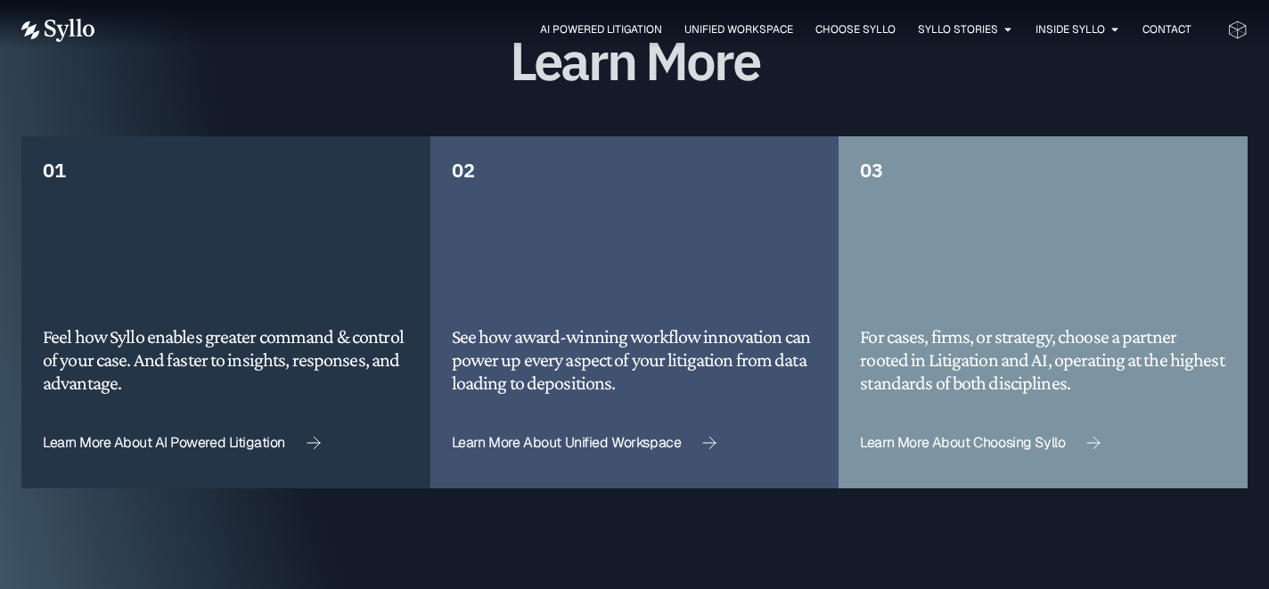
click at [1014, 326] on h5 "For cases, firms, or strategy, choose a partner rooted in Litigation and AI, op…" at bounding box center [1043, 360] width 366 height 70
click at [1002, 436] on span "Learn More About Choosing Syllo" at bounding box center [962, 443] width 205 height 14
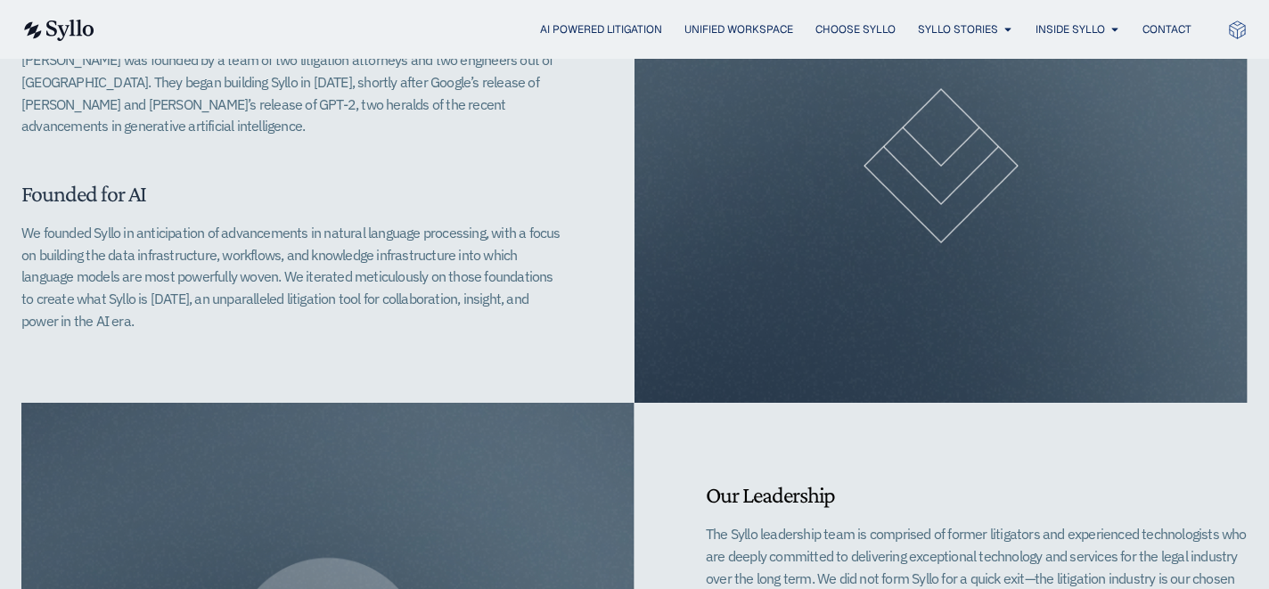
scroll to position [918, 0]
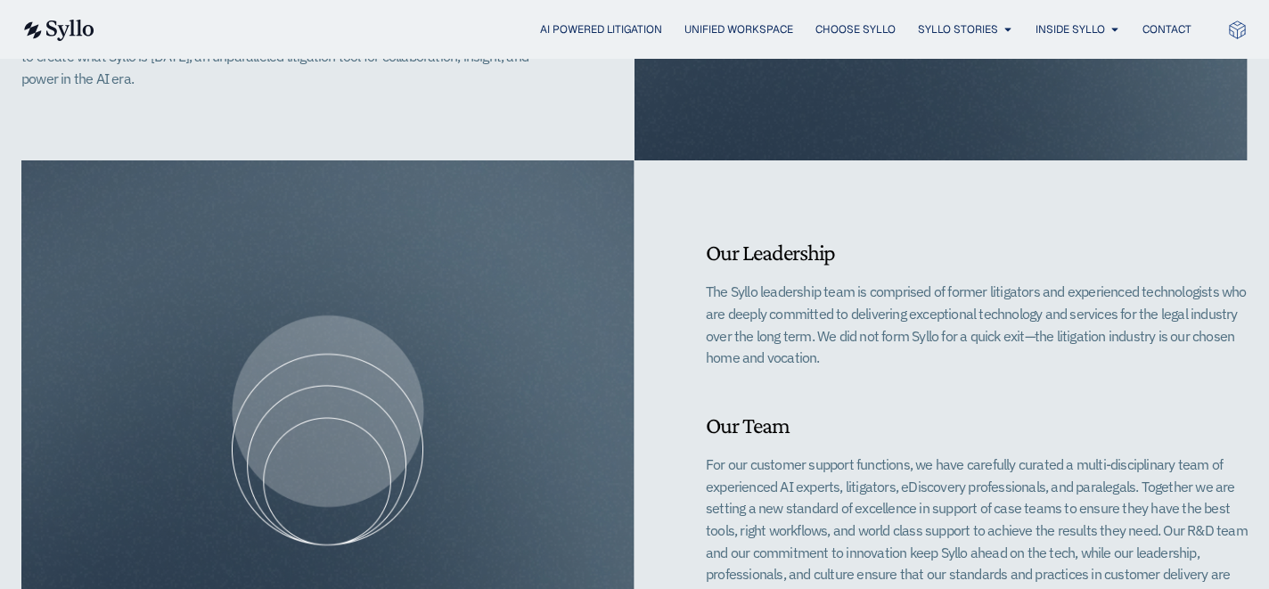
drag, startPoint x: 738, startPoint y: 298, endPoint x: 997, endPoint y: 378, distance: 271.5
click at [995, 379] on div "Our Leadership​ The Syllo leadership team is comprised of former litigators and…" at bounding box center [941, 430] width 613 height 540
click at [999, 376] on div "Our Leadership​ The Syllo leadership team is comprised of former litigators and…" at bounding box center [941, 430] width 613 height 540
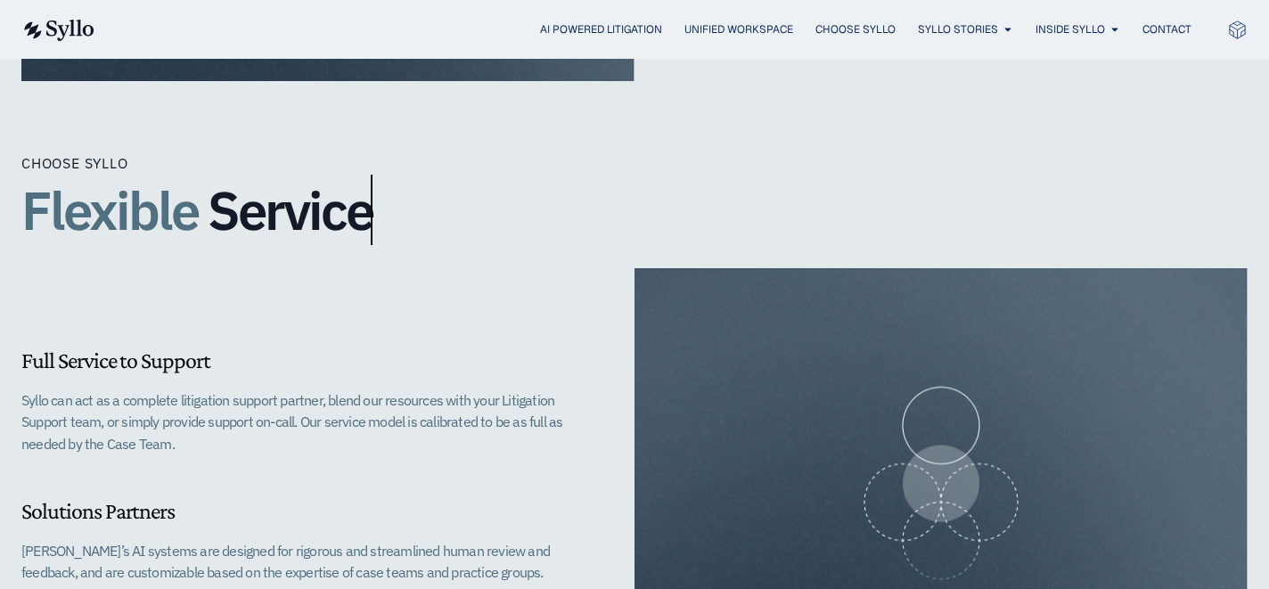
scroll to position [1630, 0]
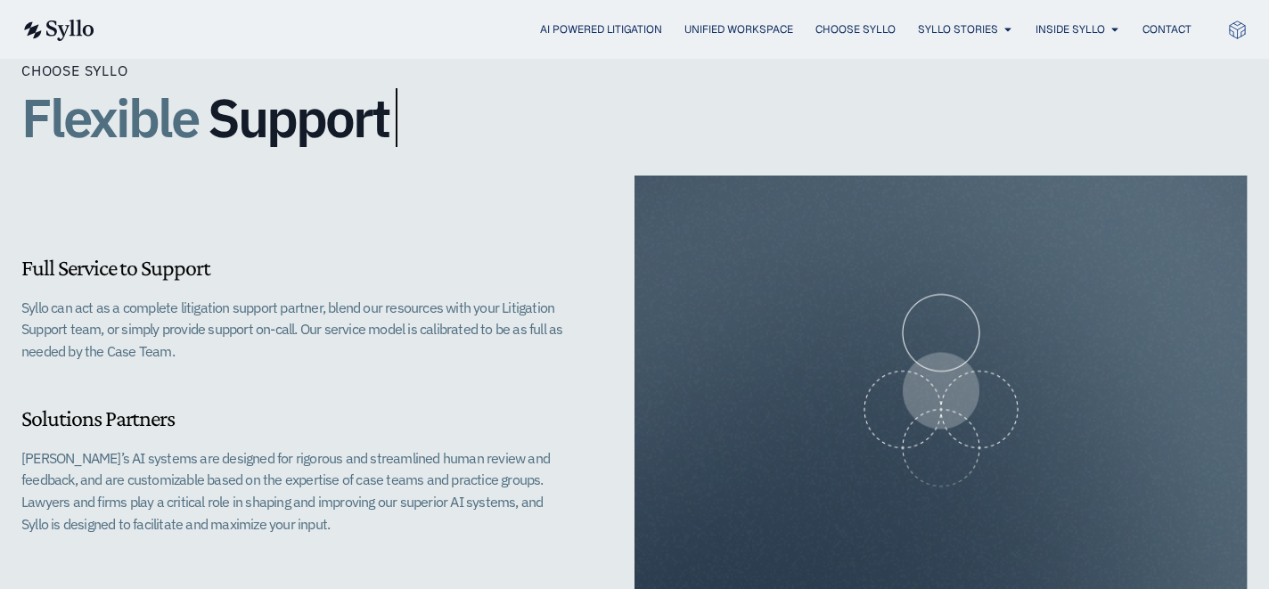
drag, startPoint x: 72, startPoint y: 310, endPoint x: 368, endPoint y: 357, distance: 299.6
click at [368, 357] on p "Syllo can act as a complete litigation support partner, blend our resources wit…" at bounding box center [292, 330] width 542 height 66
drag, startPoint x: 42, startPoint y: 329, endPoint x: 37, endPoint y: 244, distance: 84.8
click at [37, 244] on div "Full Service to Support Syllo can act as a complete litigation support partner,…" at bounding box center [327, 391] width 613 height 430
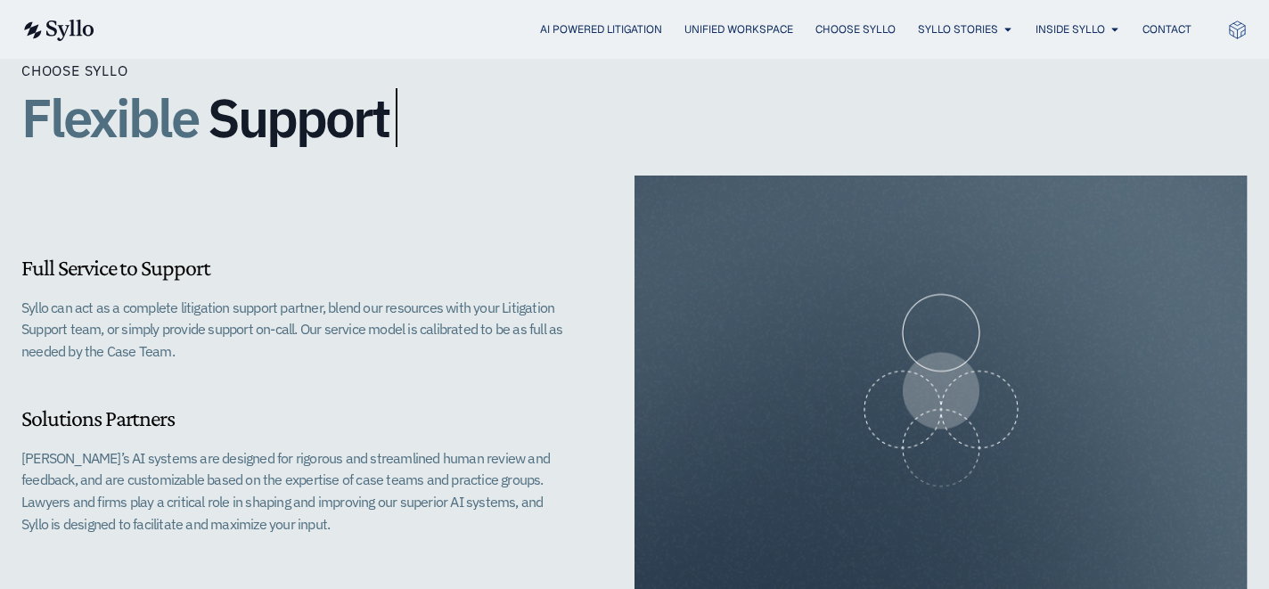
click at [37, 244] on div "Full Service to Support Syllo can act as a complete litigation support partner,…" at bounding box center [327, 391] width 613 height 430
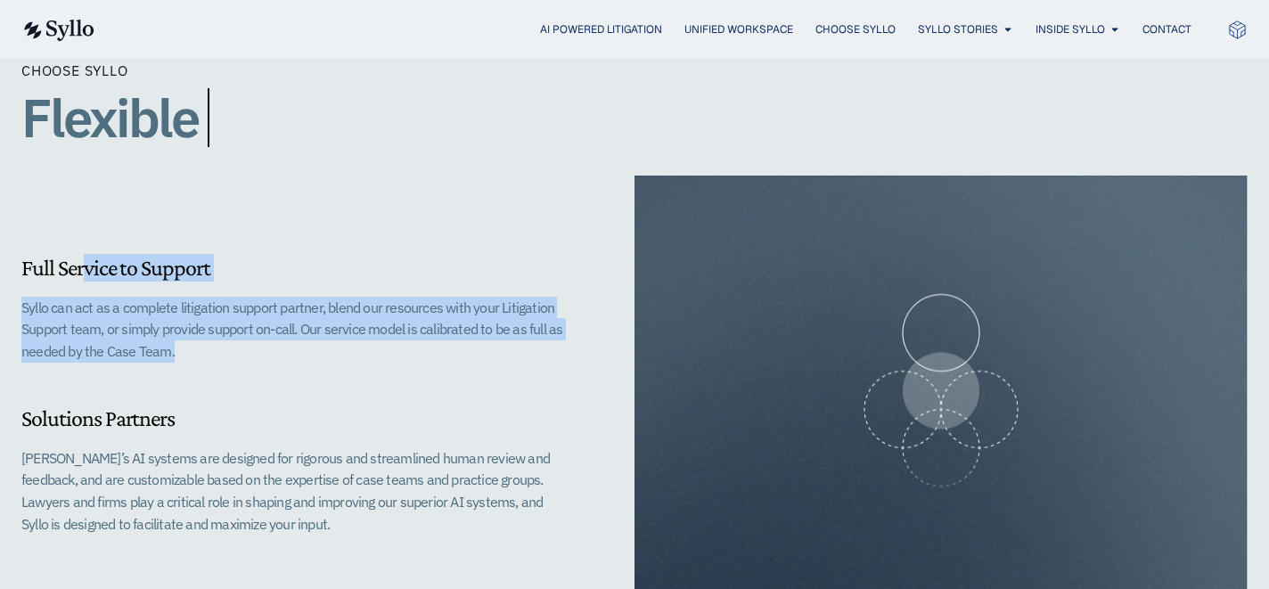
drag, startPoint x: 37, startPoint y: 244, endPoint x: 319, endPoint y: 376, distance: 311.8
click at [319, 376] on div "Full Service to Support Syllo can act as a complete litigation support partner,…" at bounding box center [327, 391] width 613 height 430
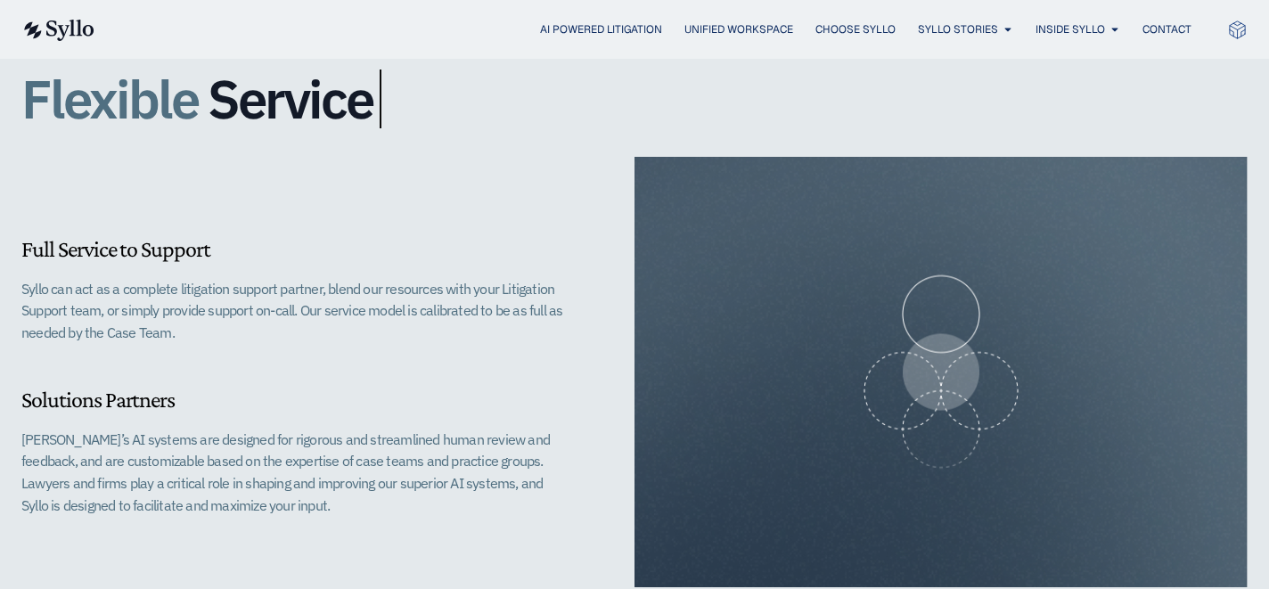
scroll to position [1766, 0]
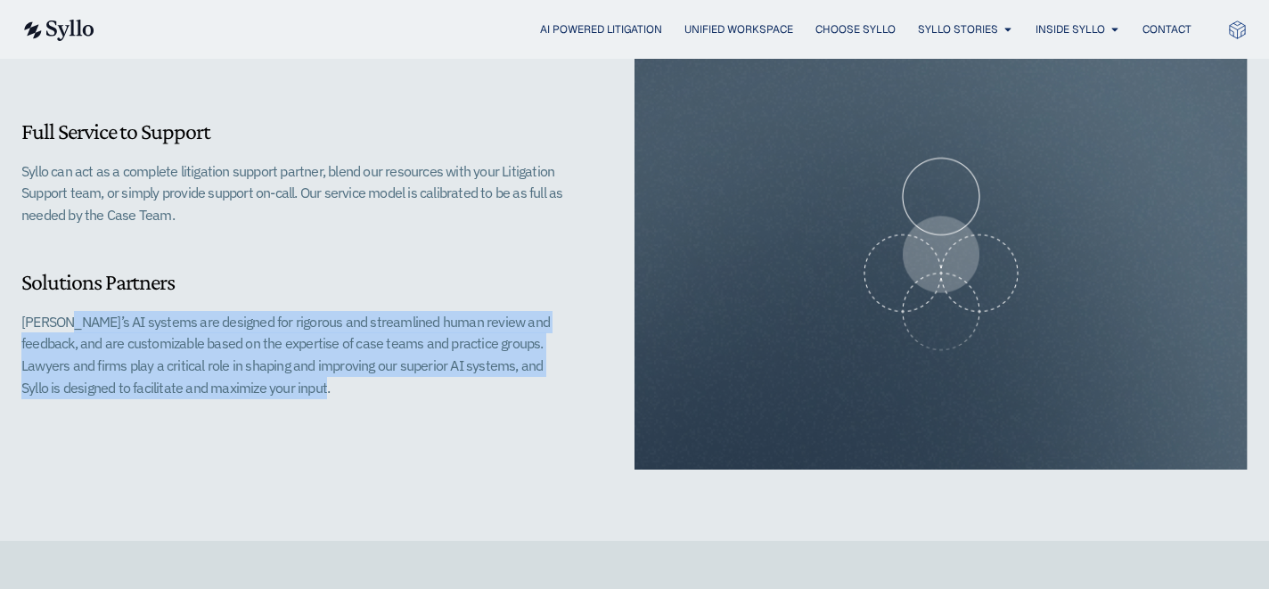
drag, startPoint x: 297, startPoint y: 390, endPoint x: 17, endPoint y: 314, distance: 290.2
click at [17, 314] on div "Full Service to Support Syllo can act as a complete litigation support partner,…" at bounding box center [634, 290] width 1269 height 502
drag, startPoint x: 30, startPoint y: 314, endPoint x: 411, endPoint y: 401, distance: 390.5
click at [411, 401] on div "Full Service to Support Syllo can act as a complete litigation support partner,…" at bounding box center [327, 254] width 613 height 430
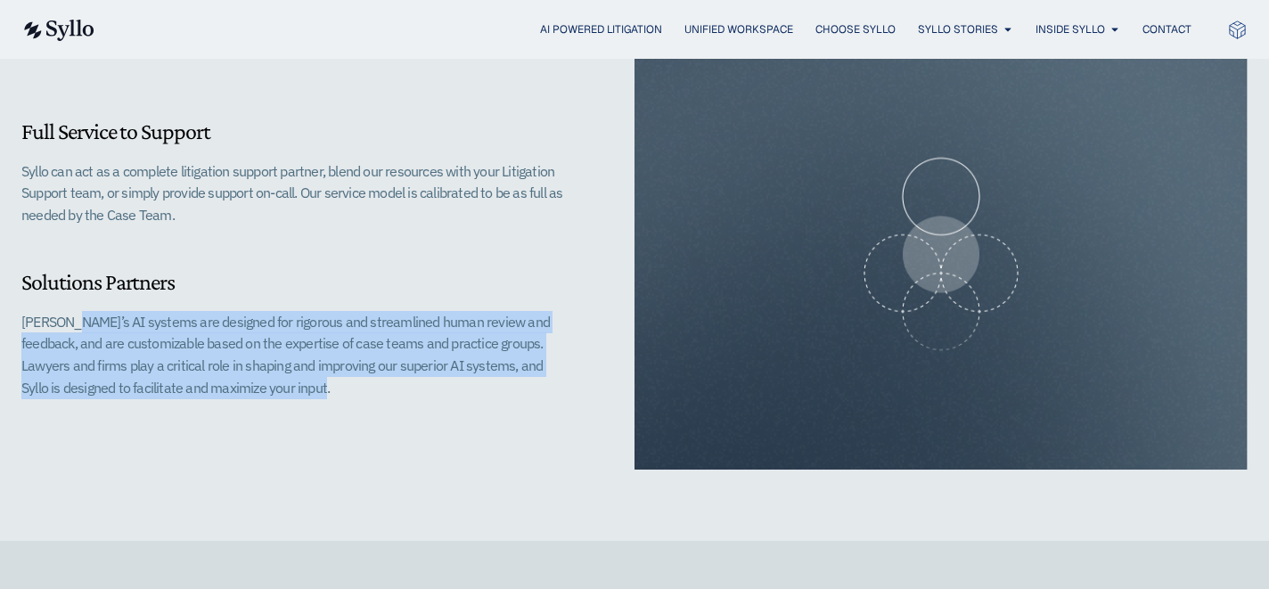
click at [411, 401] on div "Full Service to Support Syllo can act as a complete litigation support partner,…" at bounding box center [327, 254] width 613 height 430
drag, startPoint x: 353, startPoint y: 401, endPoint x: 20, endPoint y: 303, distance: 347.5
click at [20, 303] on div "Full Service to Support Syllo can act as a complete litigation support partner,…" at bounding box center [634, 290] width 1269 height 502
click at [122, 316] on p "Syllo’s AI systems are designed for rigorous and streamlined human review and f…" at bounding box center [292, 355] width 542 height 88
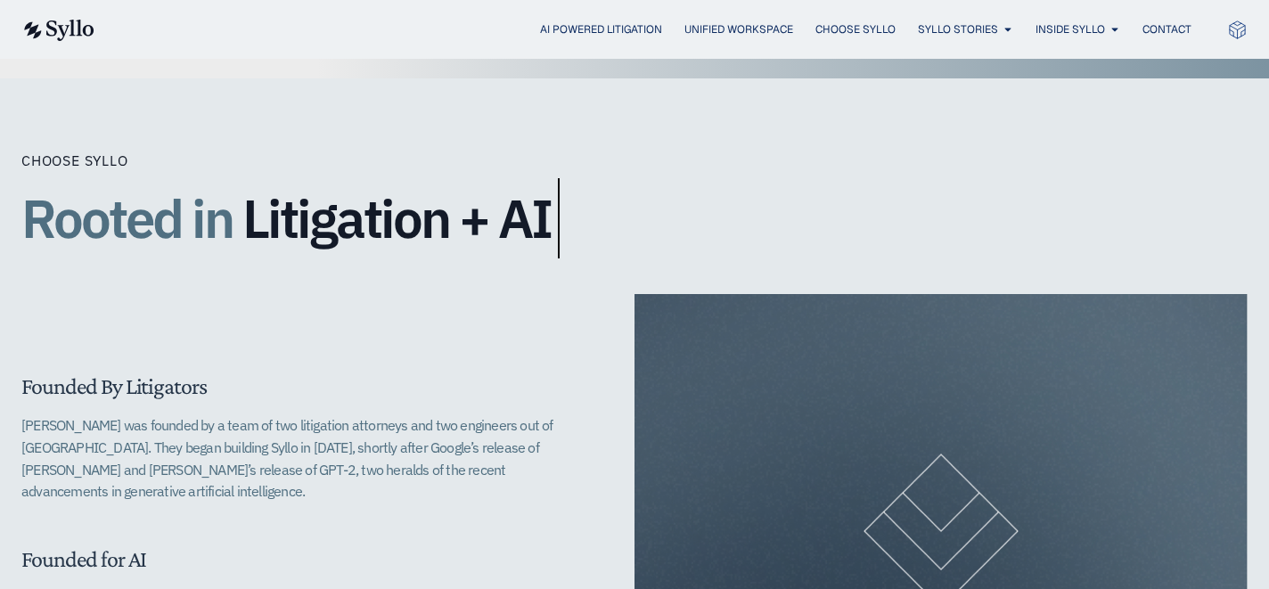
scroll to position [569, 0]
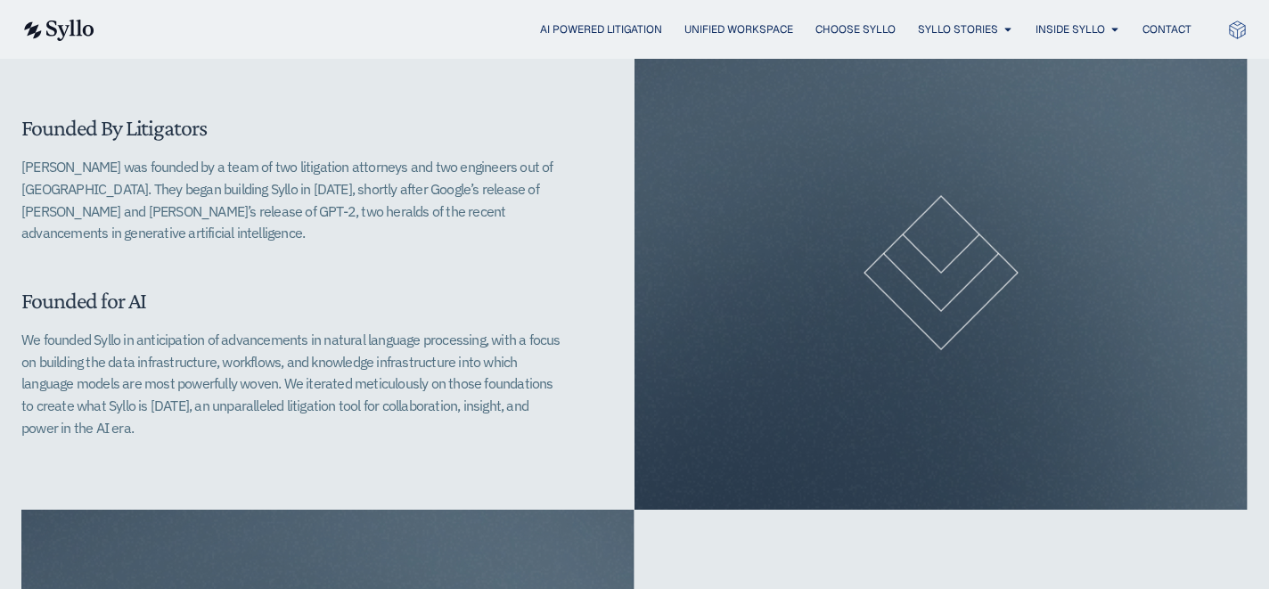
drag, startPoint x: 32, startPoint y: 174, endPoint x: 315, endPoint y: 222, distance: 286.6
click at [315, 222] on p "Syllo was founded by a team of two litigation attorneys and two engineers out o…" at bounding box center [292, 200] width 542 height 88
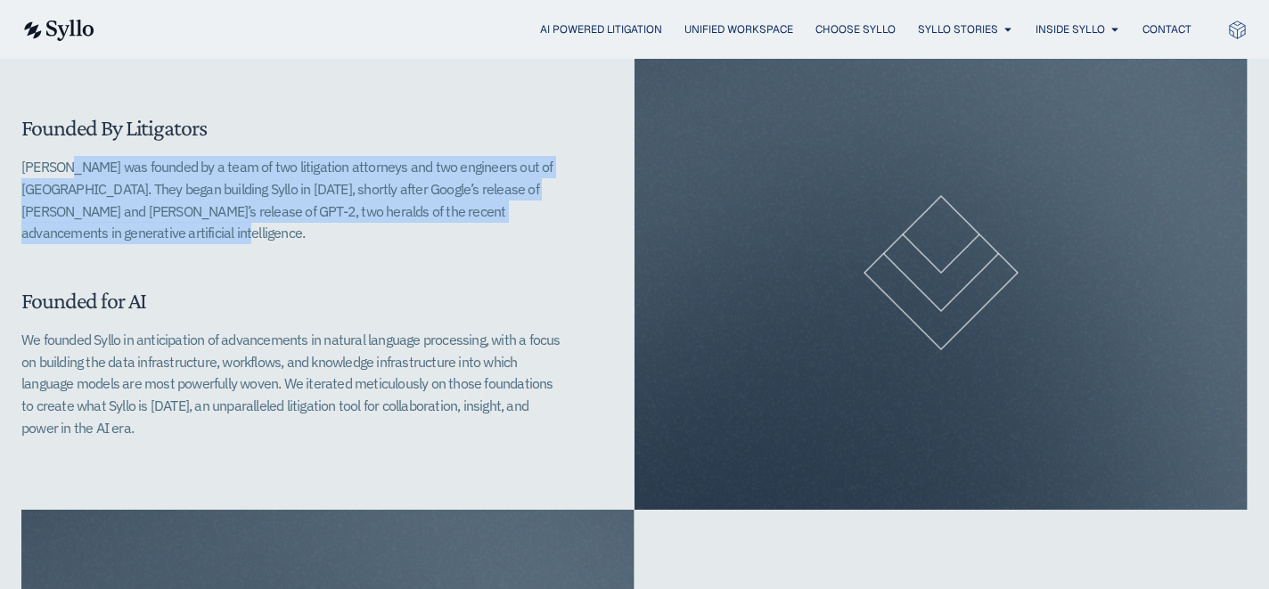
drag, startPoint x: 315, startPoint y: 222, endPoint x: 2, endPoint y: 142, distance: 323.0
click at [2, 142] on div "Founded By Litigators Syllo was founded by a team of two litigation attorneys a…" at bounding box center [634, 273] width 1269 height 474
drag, startPoint x: 81, startPoint y: 168, endPoint x: 243, endPoint y: 227, distance: 172.9
click at [243, 227] on div "Founded By Litigators Syllo was founded by a team of two litigation attorneys a…" at bounding box center [292, 179] width 542 height 130
click at [243, 227] on p "Syllo was founded by a team of two litigation attorneys and two engineers out o…" at bounding box center [292, 200] width 542 height 88
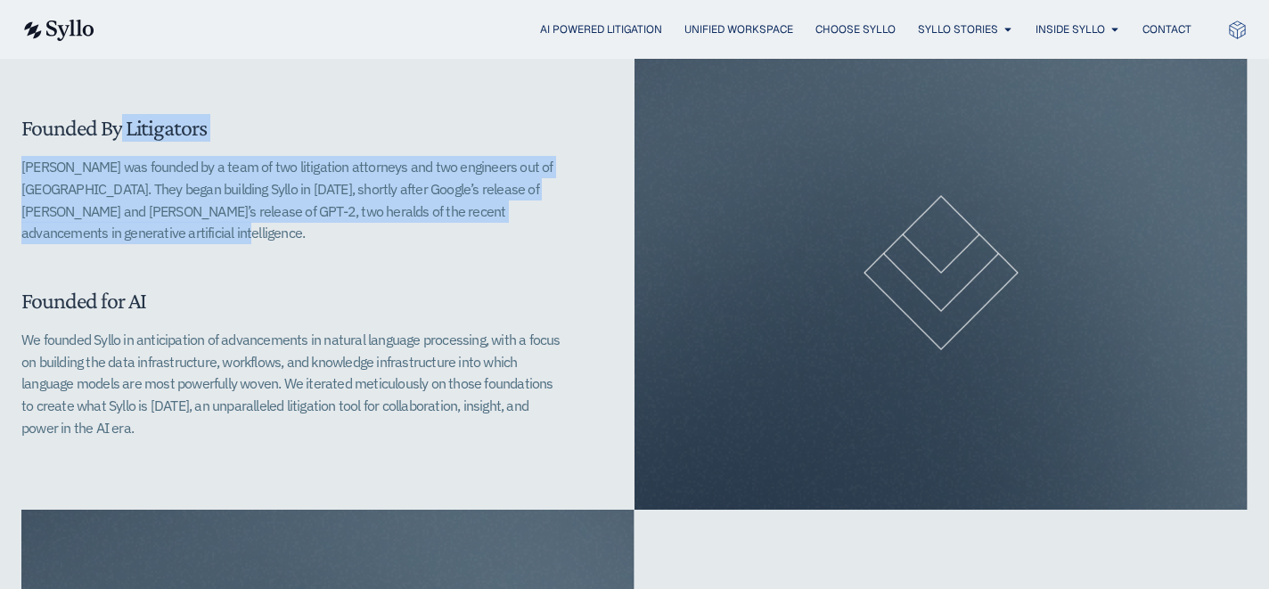
drag, startPoint x: 65, startPoint y: 165, endPoint x: 323, endPoint y: 429, distance: 368.7
click at [323, 429] on div "Founded By Litigators Syllo was founded by a team of two litigation attorneys a…" at bounding box center [327, 273] width 613 height 474
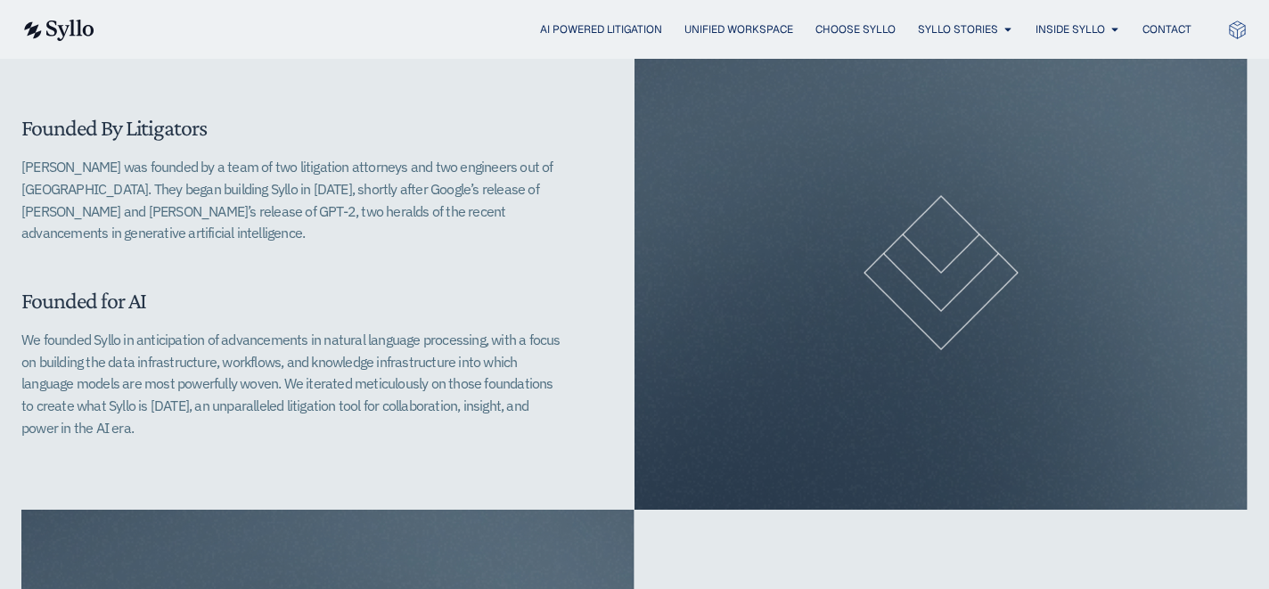
click at [321, 424] on p "We founded Syllo in anticipation of advancements in natural language processing…" at bounding box center [292, 384] width 542 height 110
